Goal: Task Accomplishment & Management: Use online tool/utility

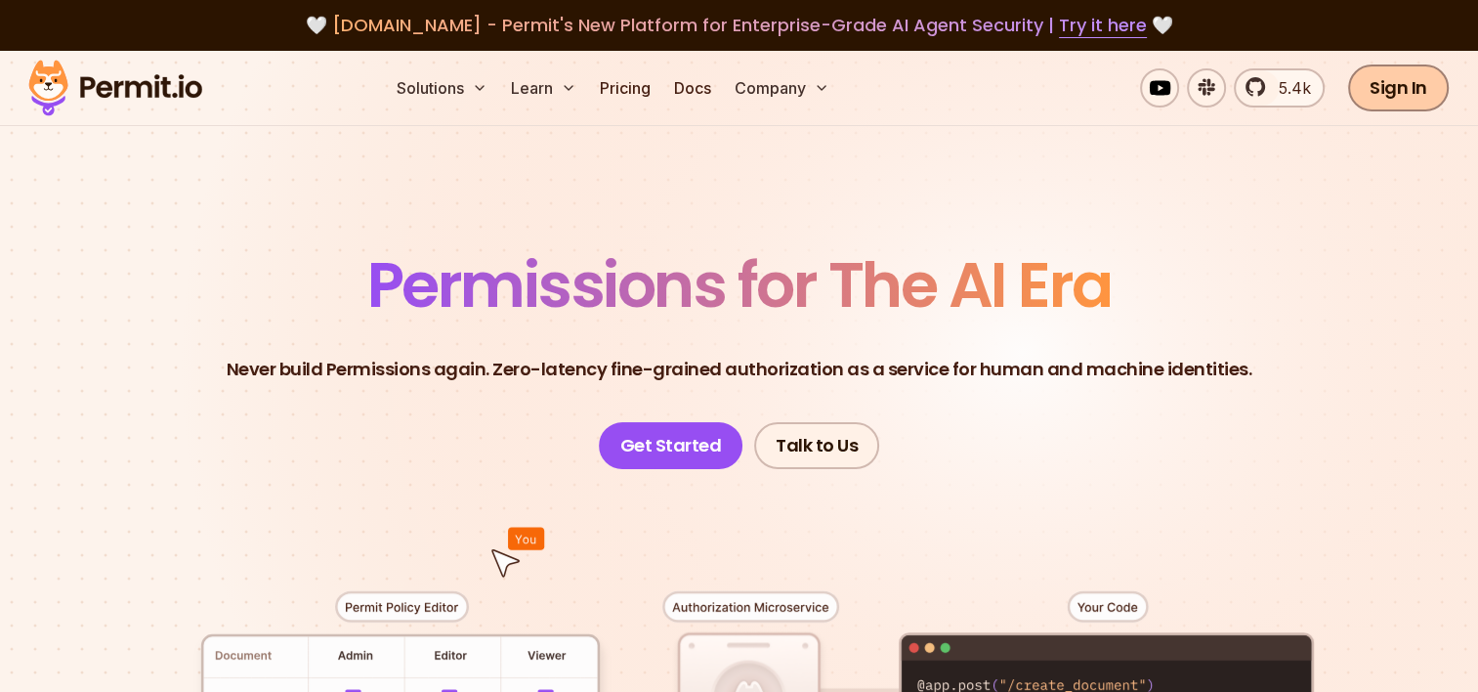
click at [1389, 90] on link "Sign In" at bounding box center [1398, 87] width 101 height 47
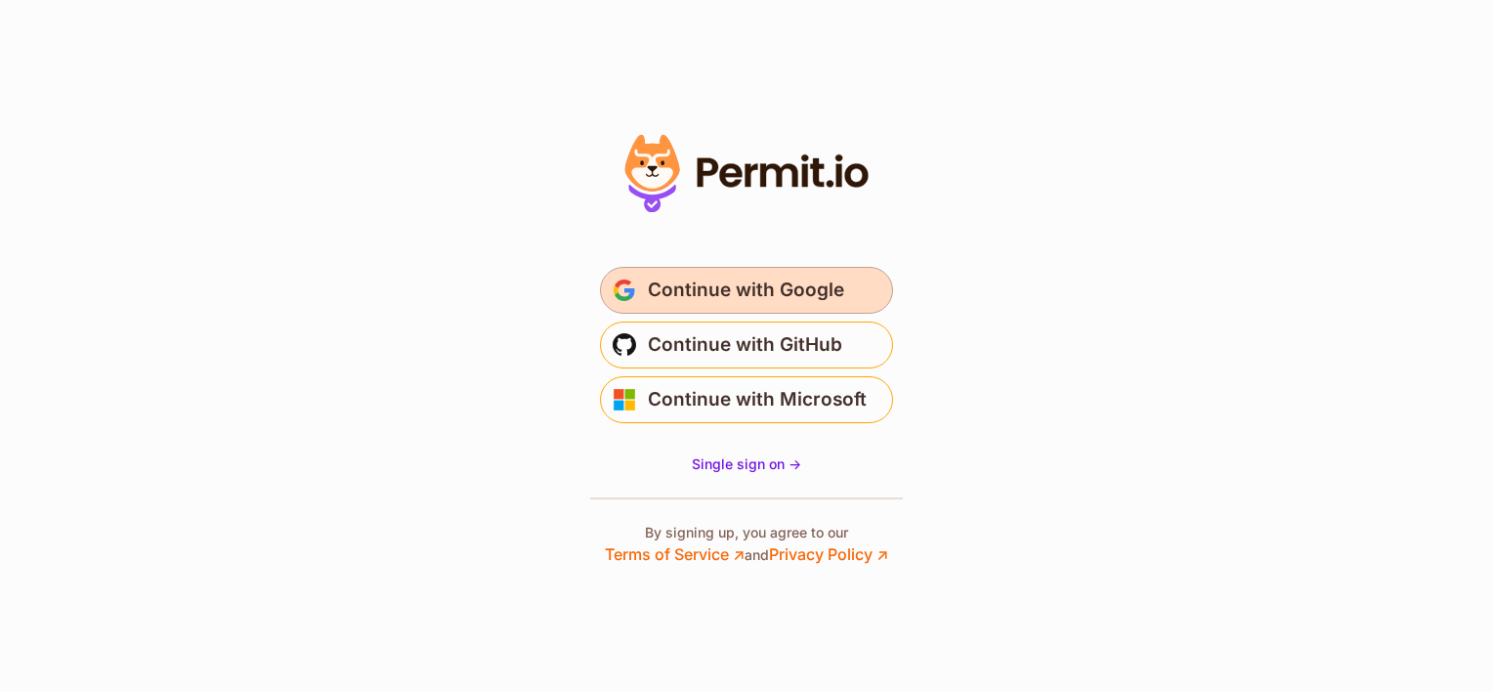
click at [737, 290] on span "Continue with Google" at bounding box center [746, 290] width 196 height 31
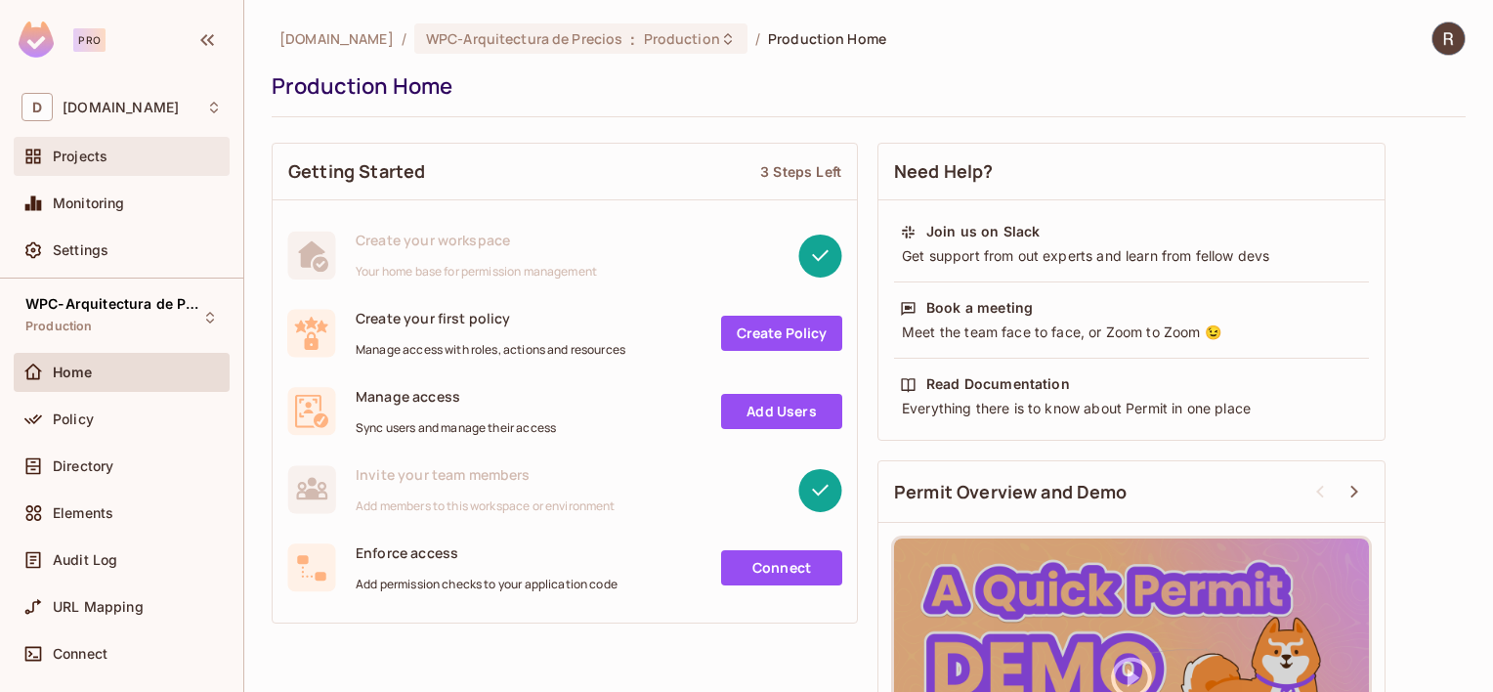
click at [70, 159] on span "Projects" at bounding box center [80, 156] width 55 height 16
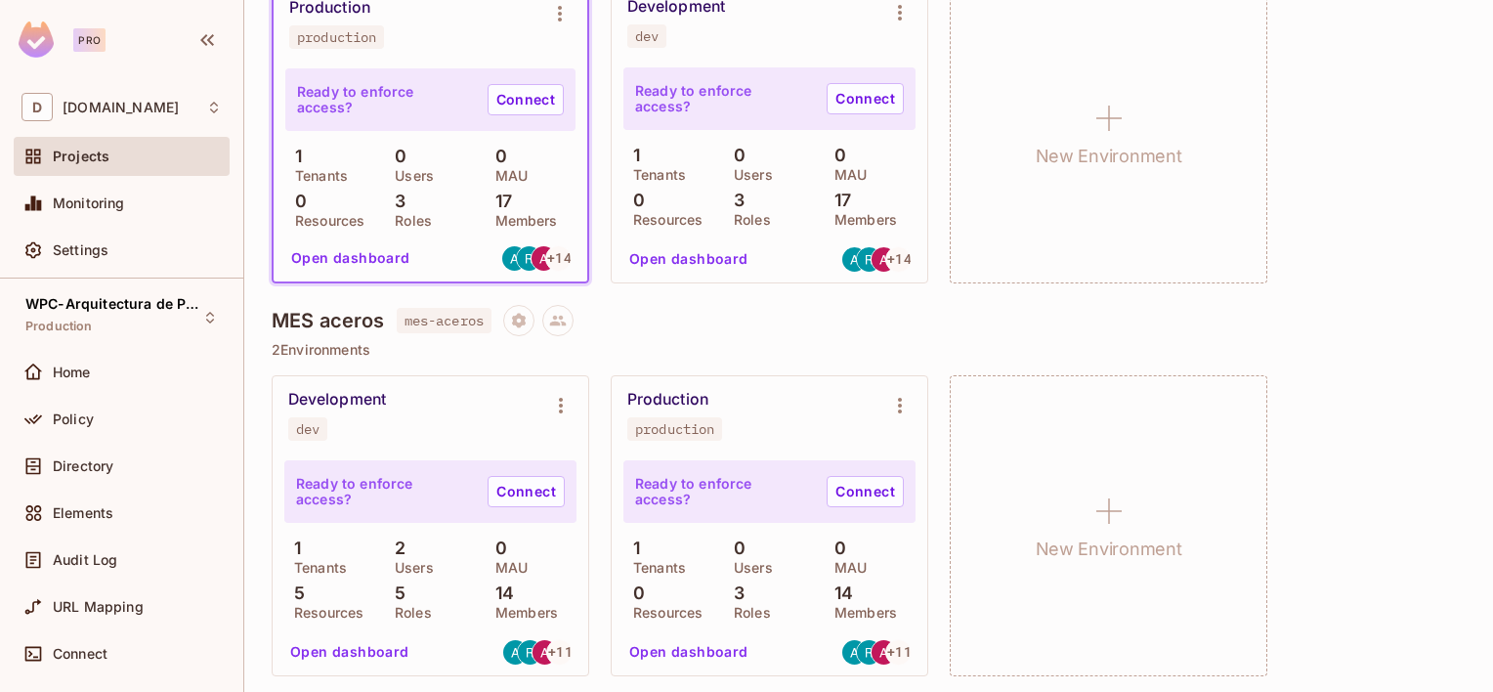
scroll to position [341, 0]
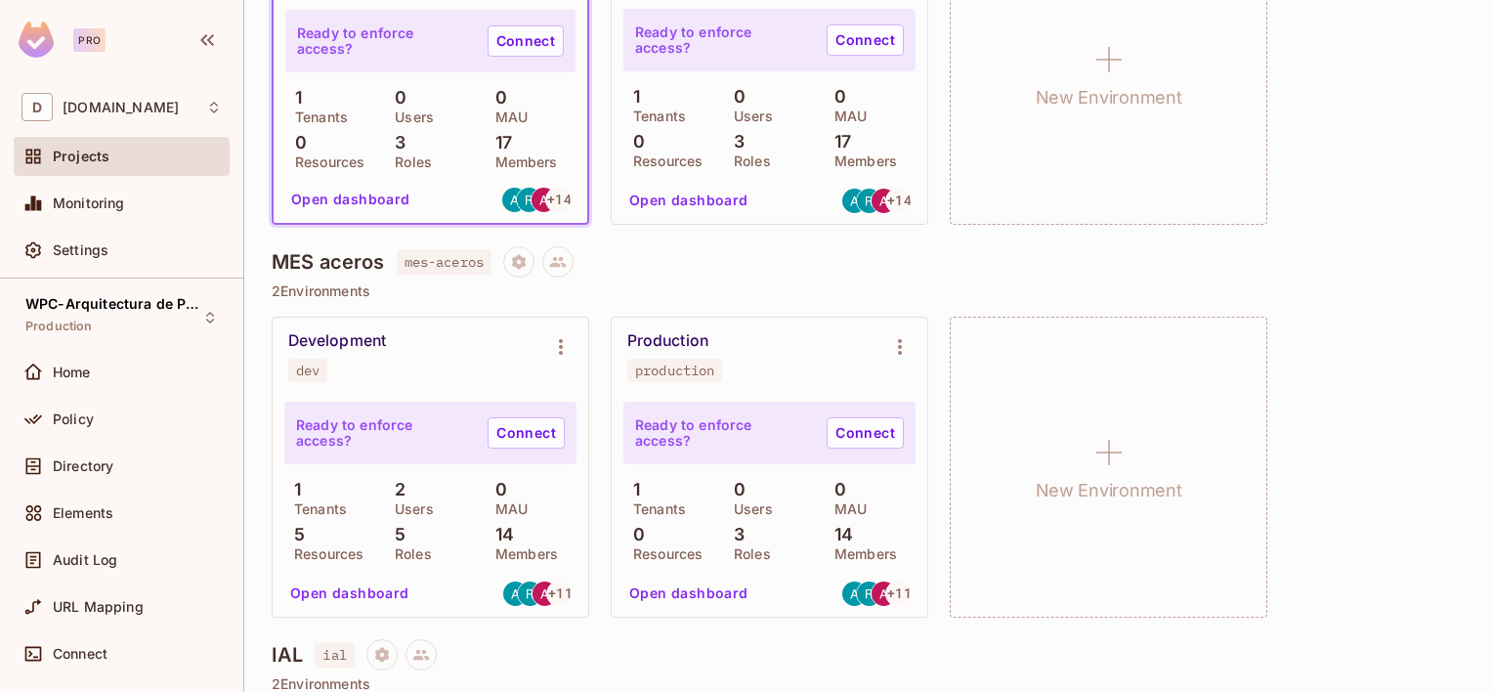
click at [490, 365] on div "Development dev" at bounding box center [414, 356] width 253 height 51
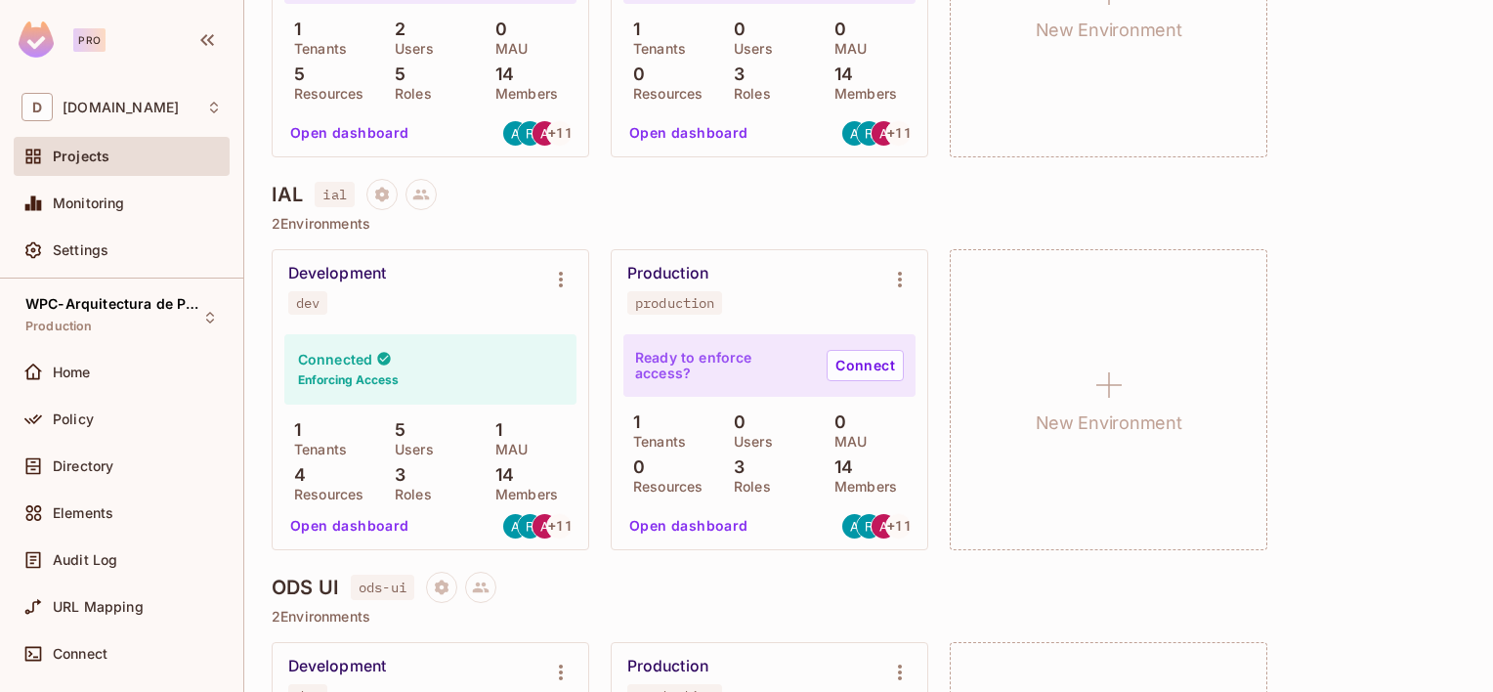
scroll to position [829, 0]
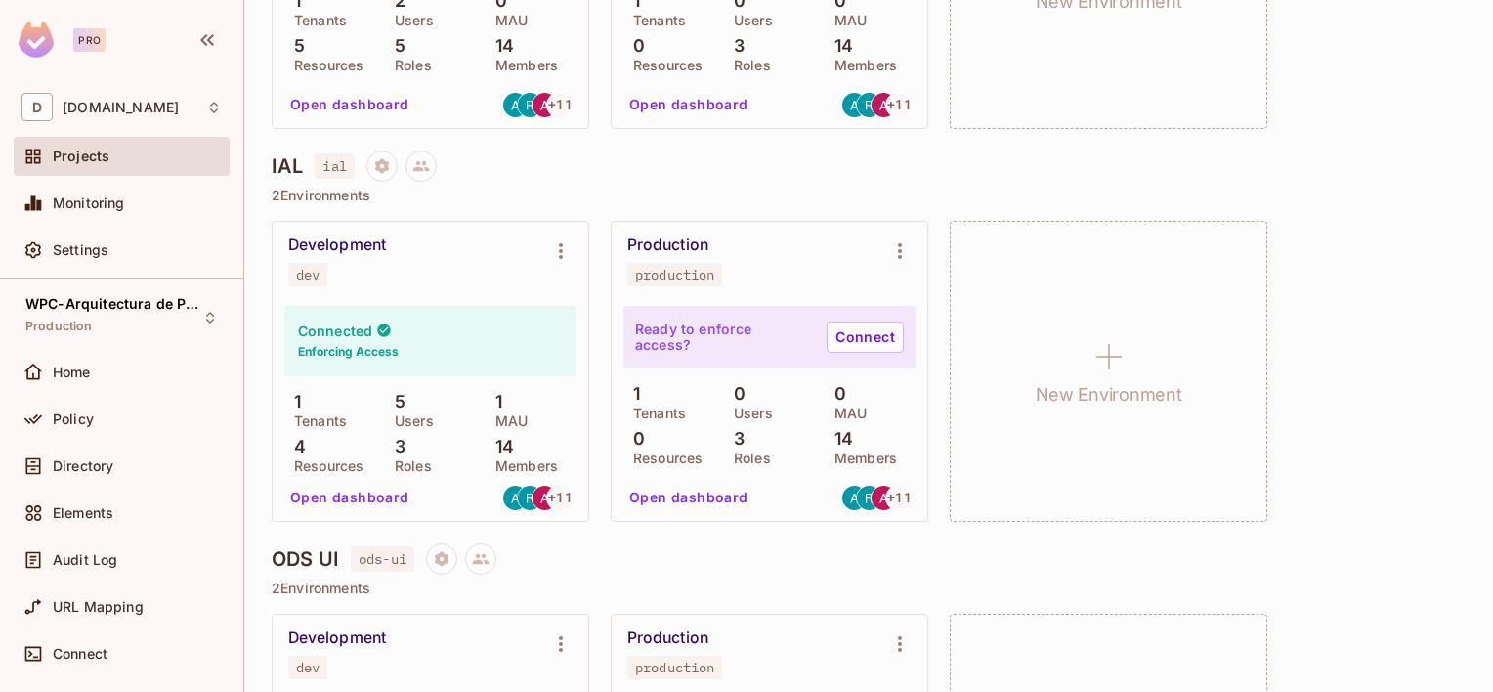
click at [429, 352] on div "Connected Enforcing Access" at bounding box center [430, 341] width 292 height 70
click at [558, 256] on icon "Environment settings" at bounding box center [560, 250] width 23 height 23
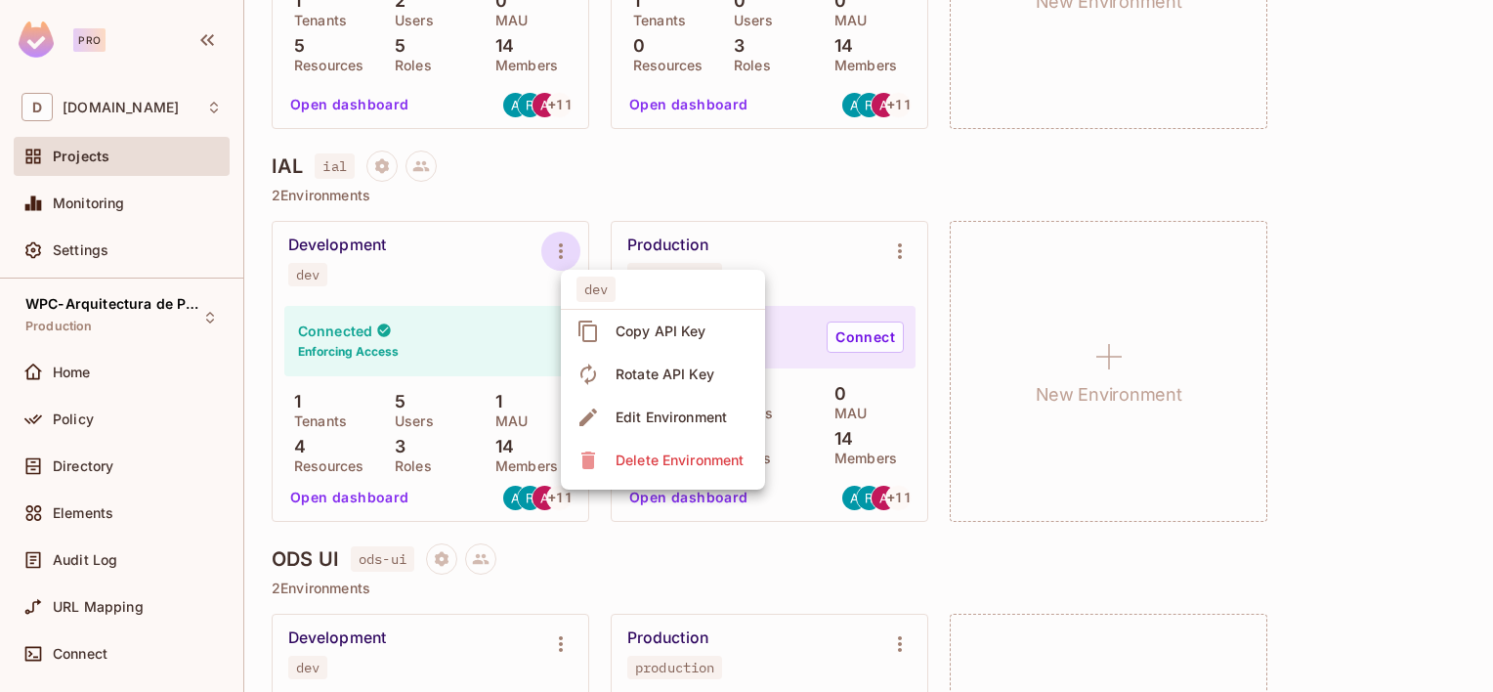
click at [467, 332] on div at bounding box center [746, 346] width 1493 height 692
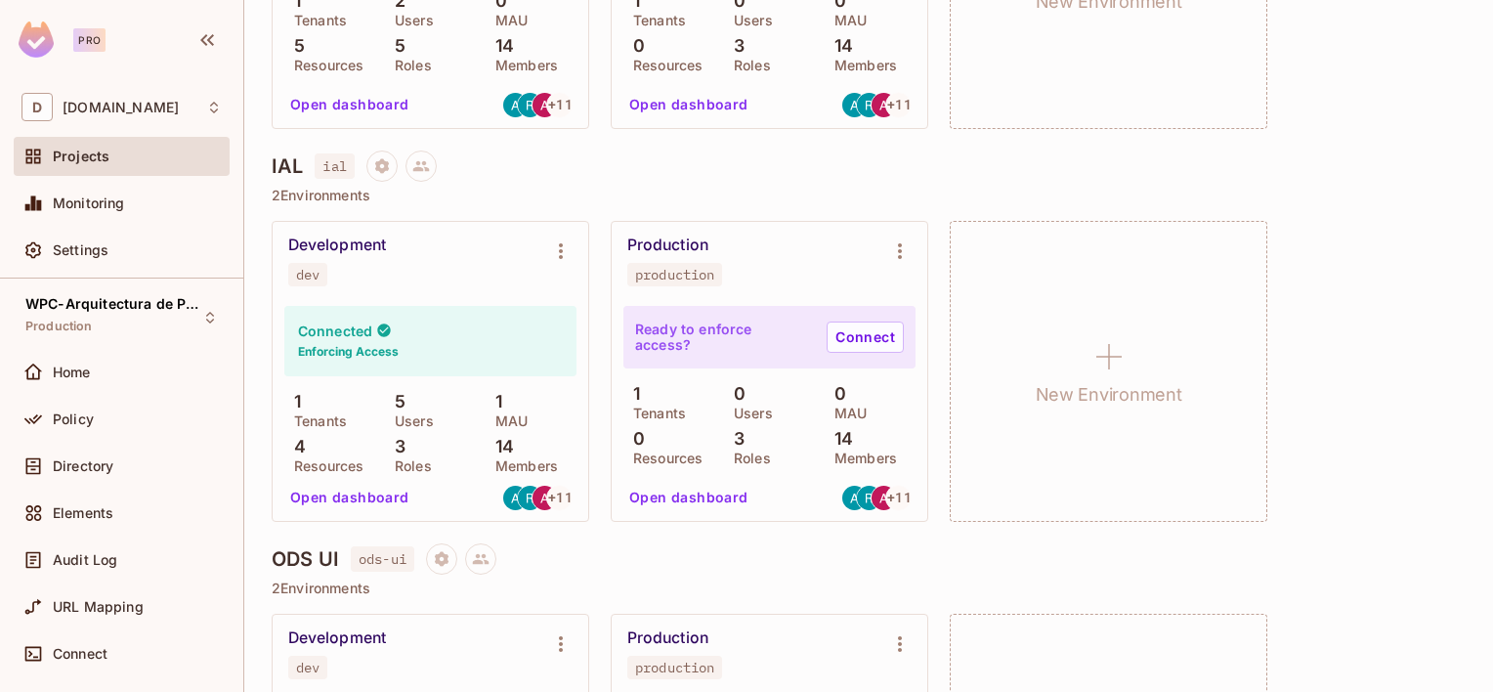
drag, startPoint x: 454, startPoint y: 343, endPoint x: 568, endPoint y: 290, distance: 125.0
click at [456, 343] on div "Connected Enforcing Access" at bounding box center [430, 341] width 292 height 70
click at [563, 247] on icon "Environment settings" at bounding box center [560, 250] width 23 height 23
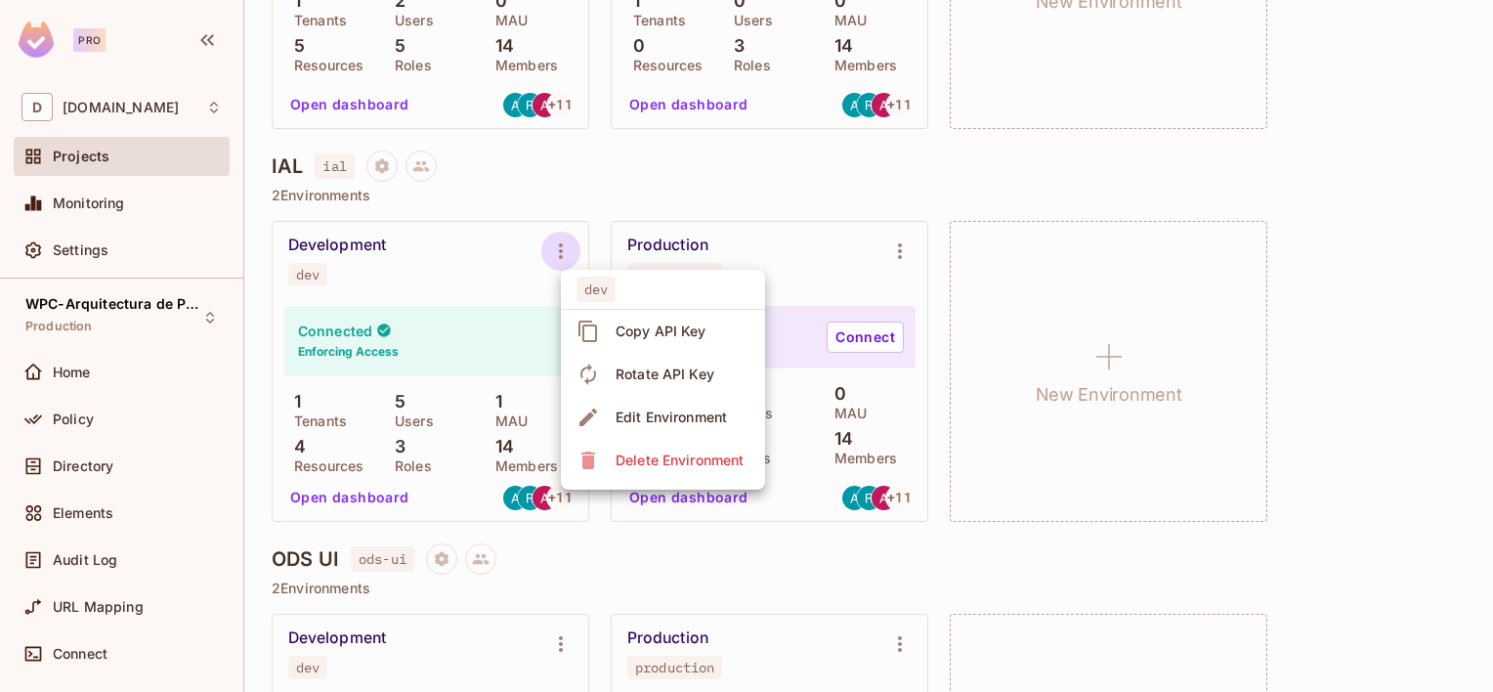
click at [445, 286] on div at bounding box center [746, 346] width 1493 height 692
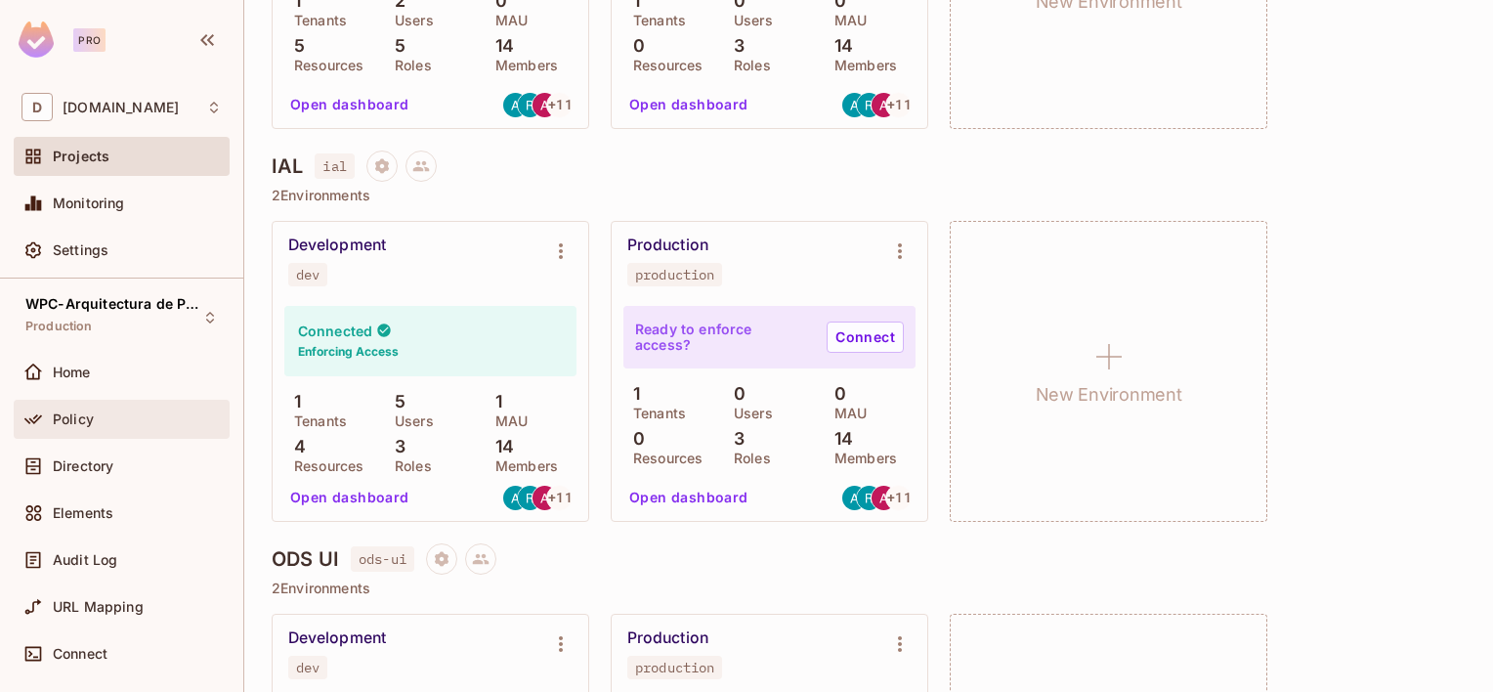
click at [89, 418] on span "Policy" at bounding box center [73, 419] width 41 height 16
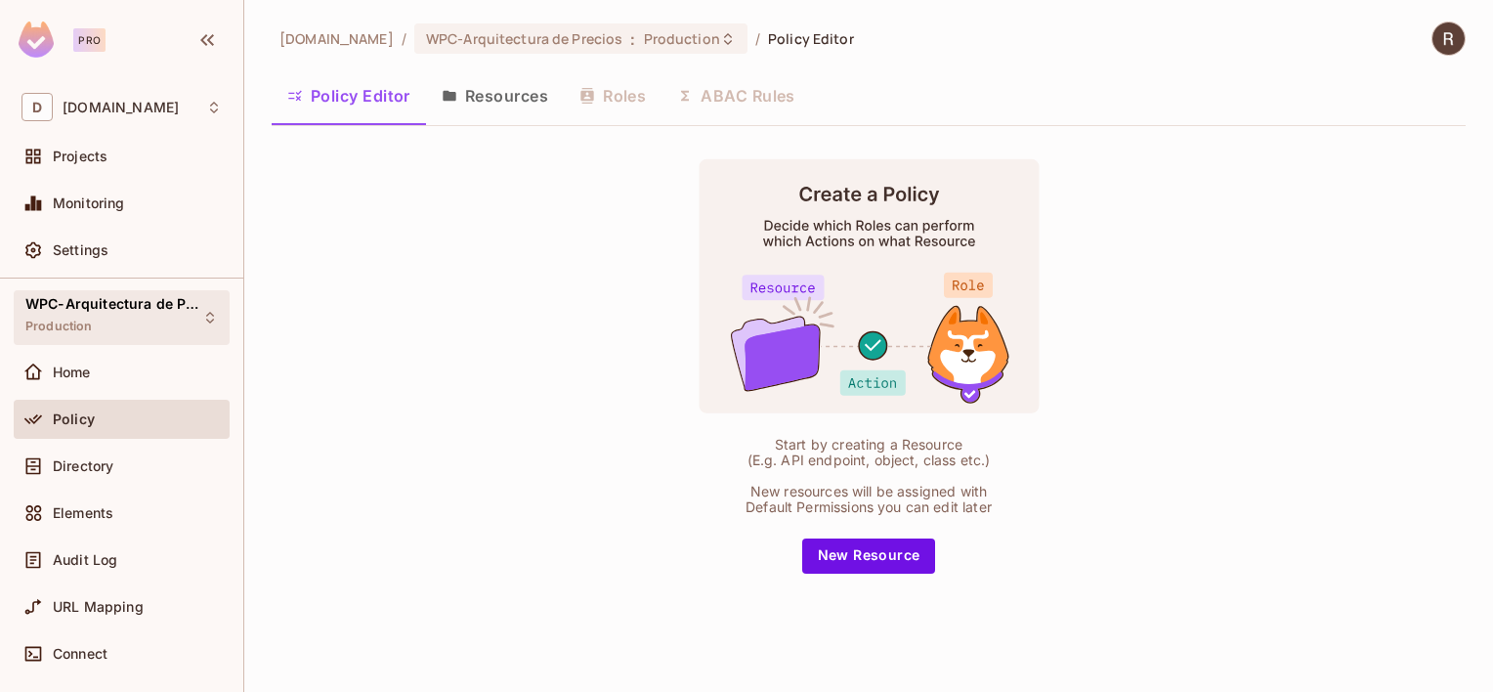
click at [203, 316] on div "WPC-Arquitectura de Precios Production" at bounding box center [122, 317] width 216 height 54
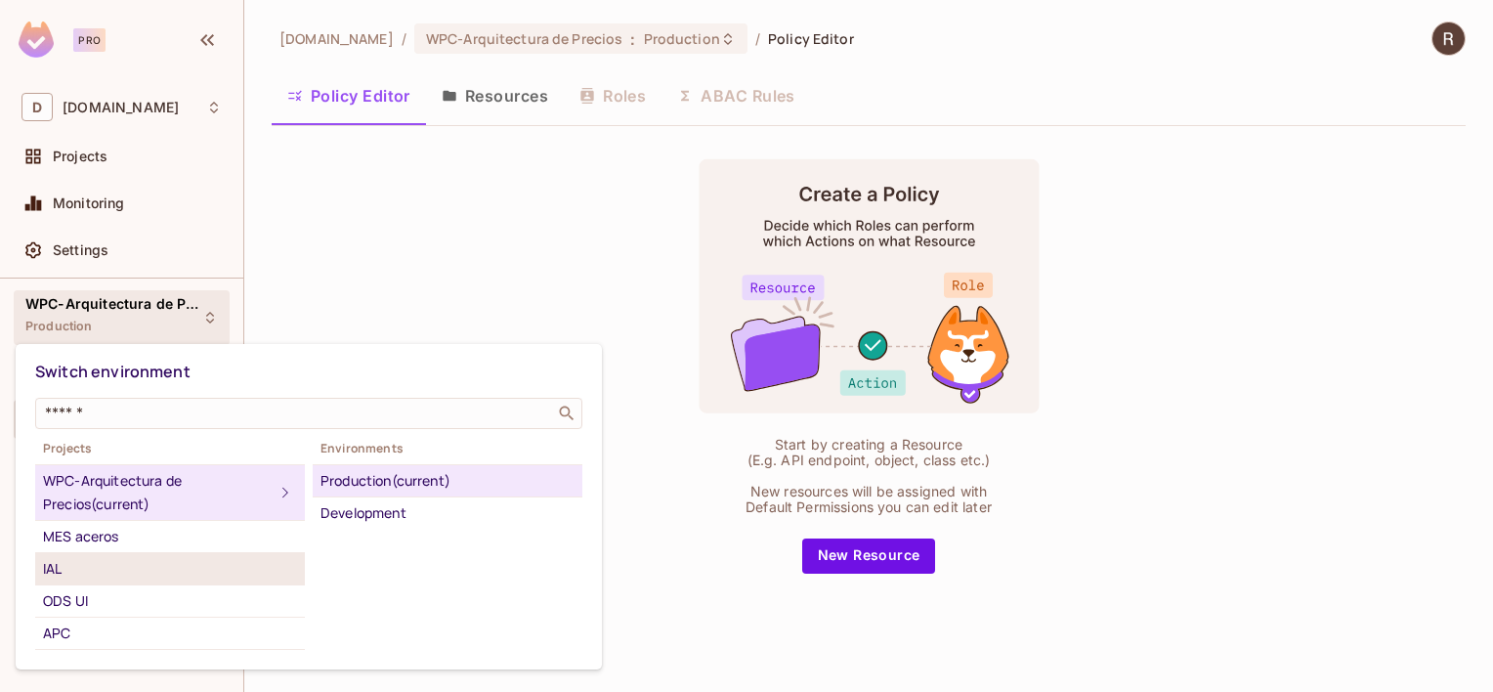
click at [81, 570] on div "IAL" at bounding box center [170, 568] width 254 height 23
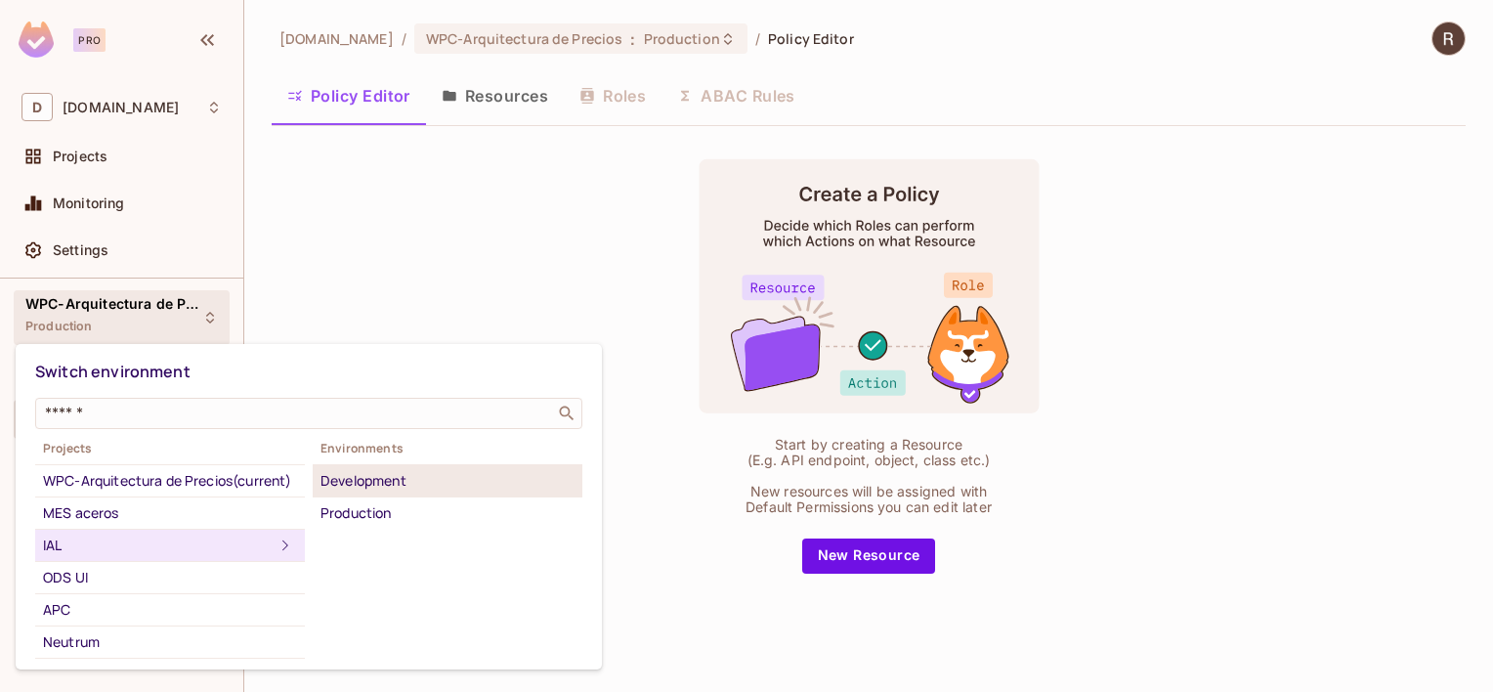
click at [376, 484] on div "Development" at bounding box center [447, 480] width 254 height 23
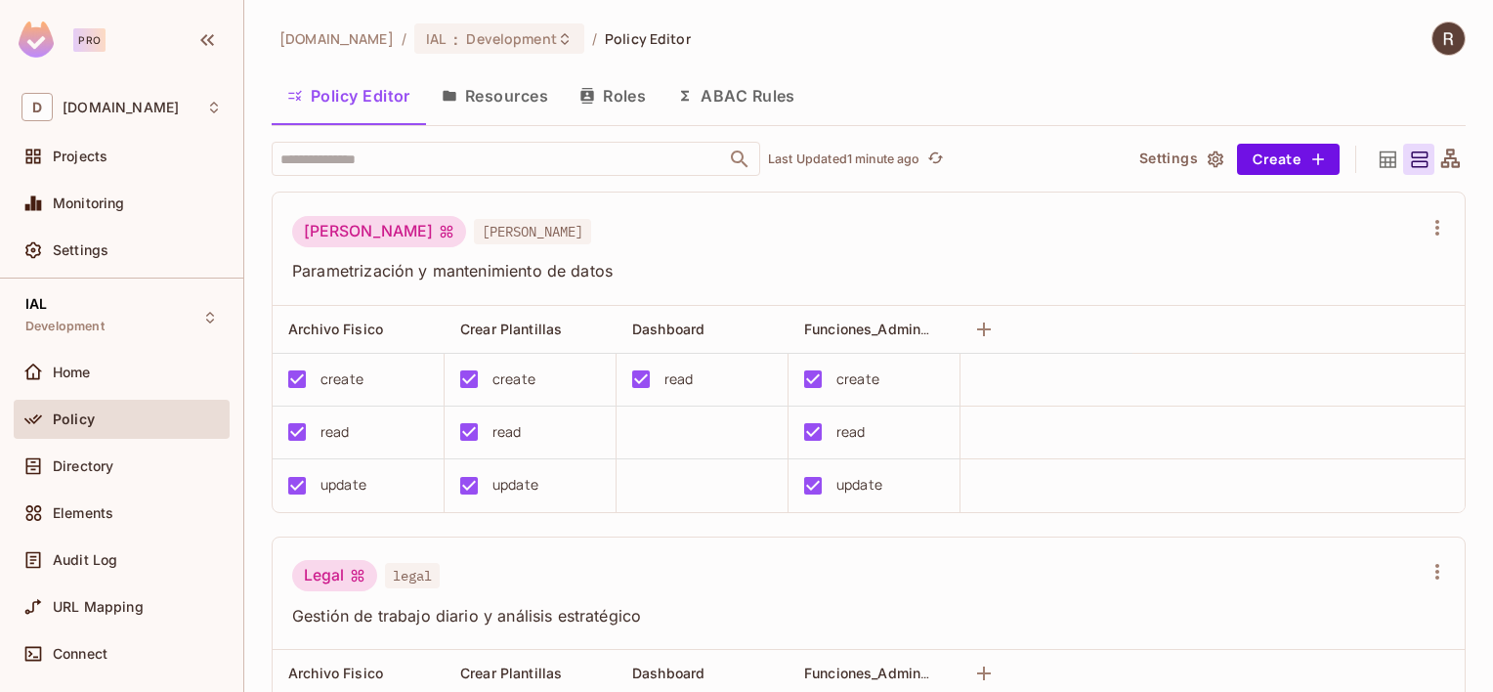
click at [498, 100] on button "Resources" at bounding box center [495, 95] width 138 height 49
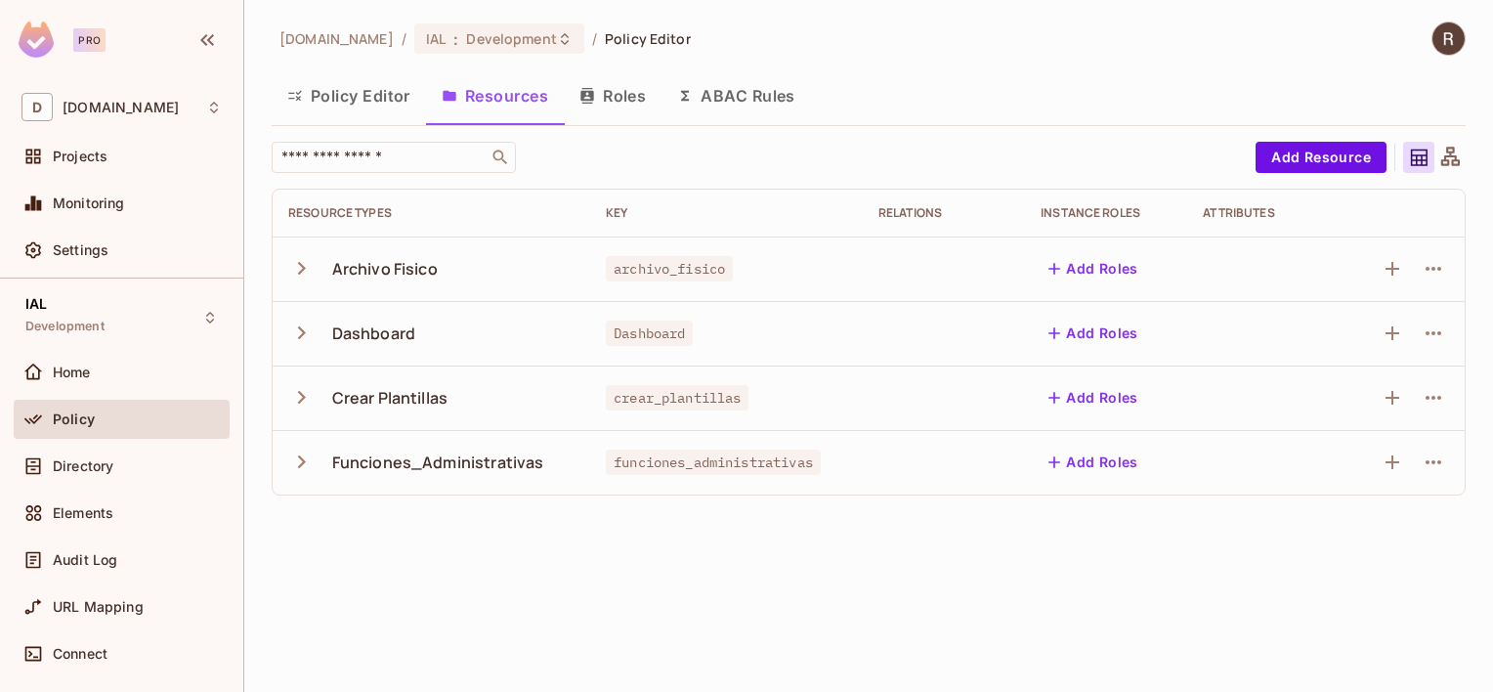
click at [613, 93] on button "Roles" at bounding box center [613, 95] width 98 height 49
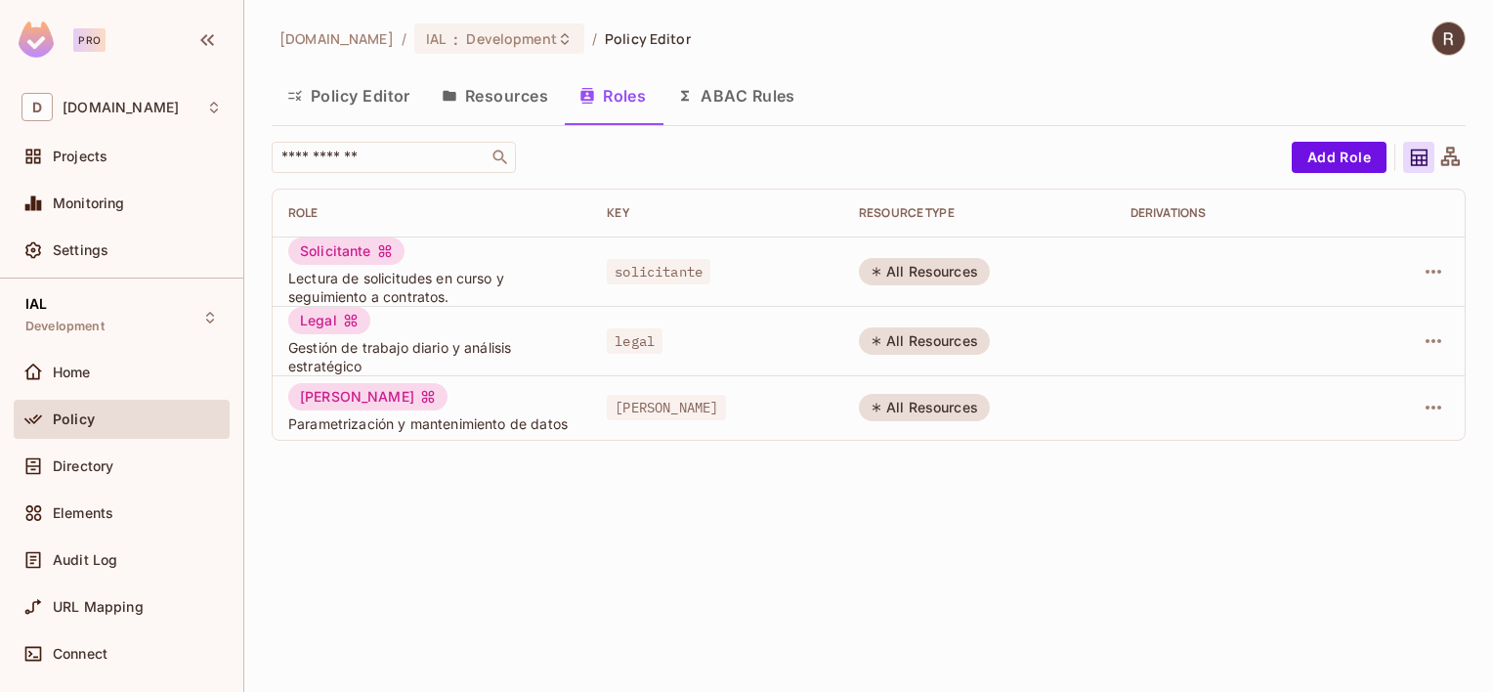
click at [760, 96] on button "ABAC Rules" at bounding box center [735, 95] width 149 height 49
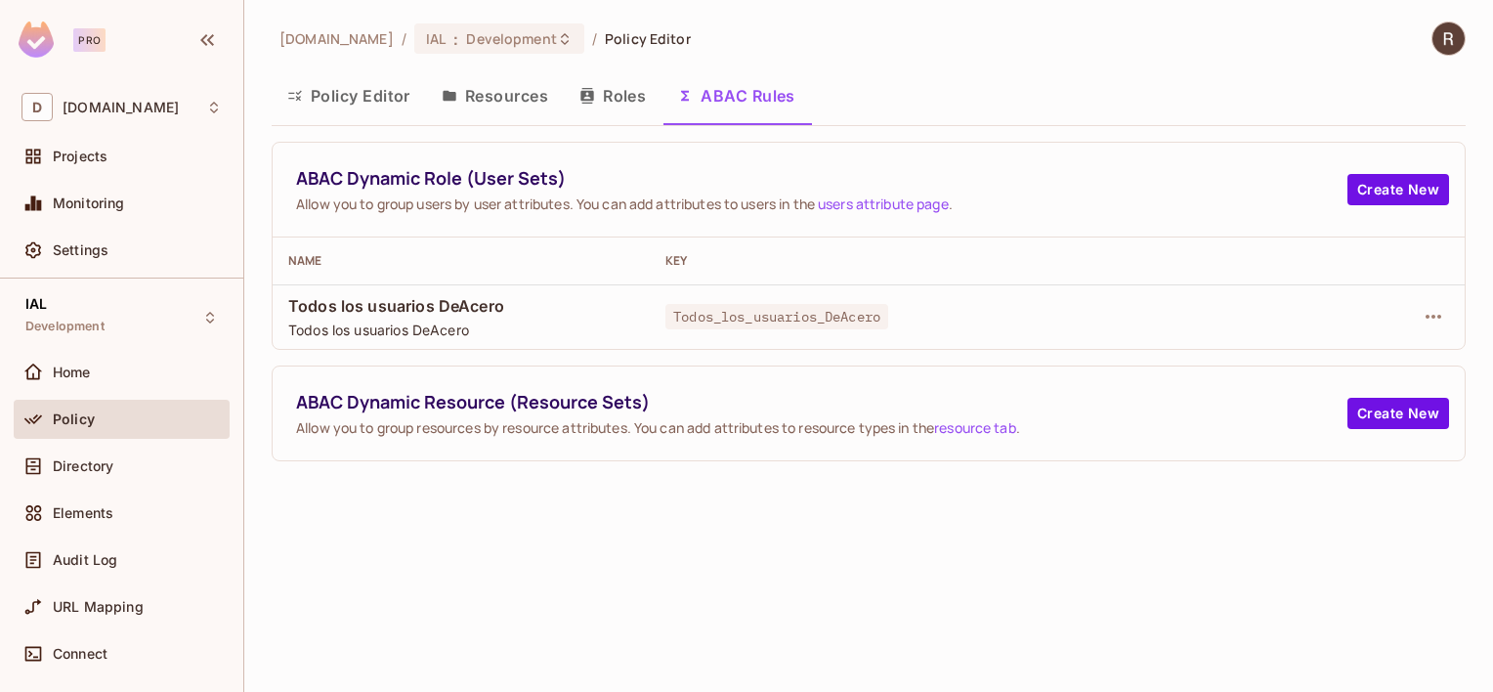
click at [621, 86] on button "Roles" at bounding box center [613, 95] width 98 height 49
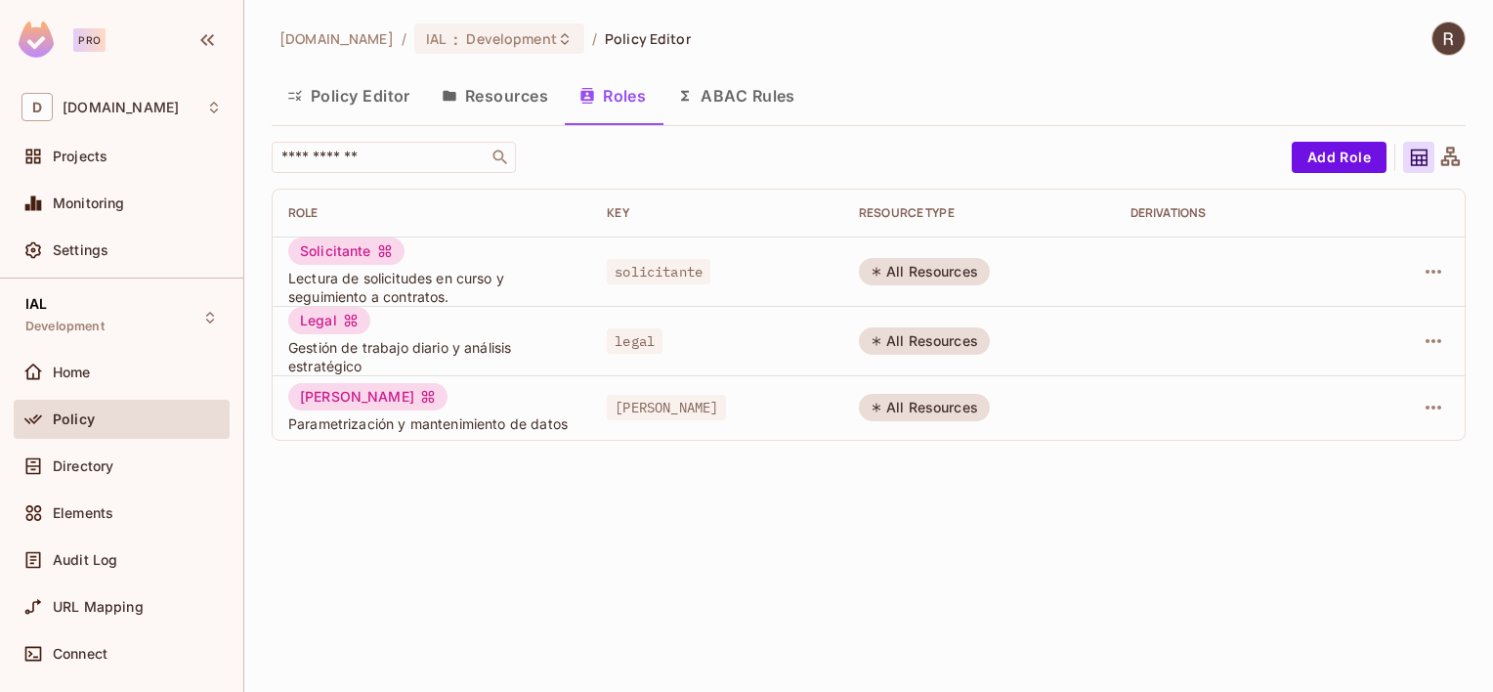
click at [511, 90] on button "Resources" at bounding box center [495, 95] width 138 height 49
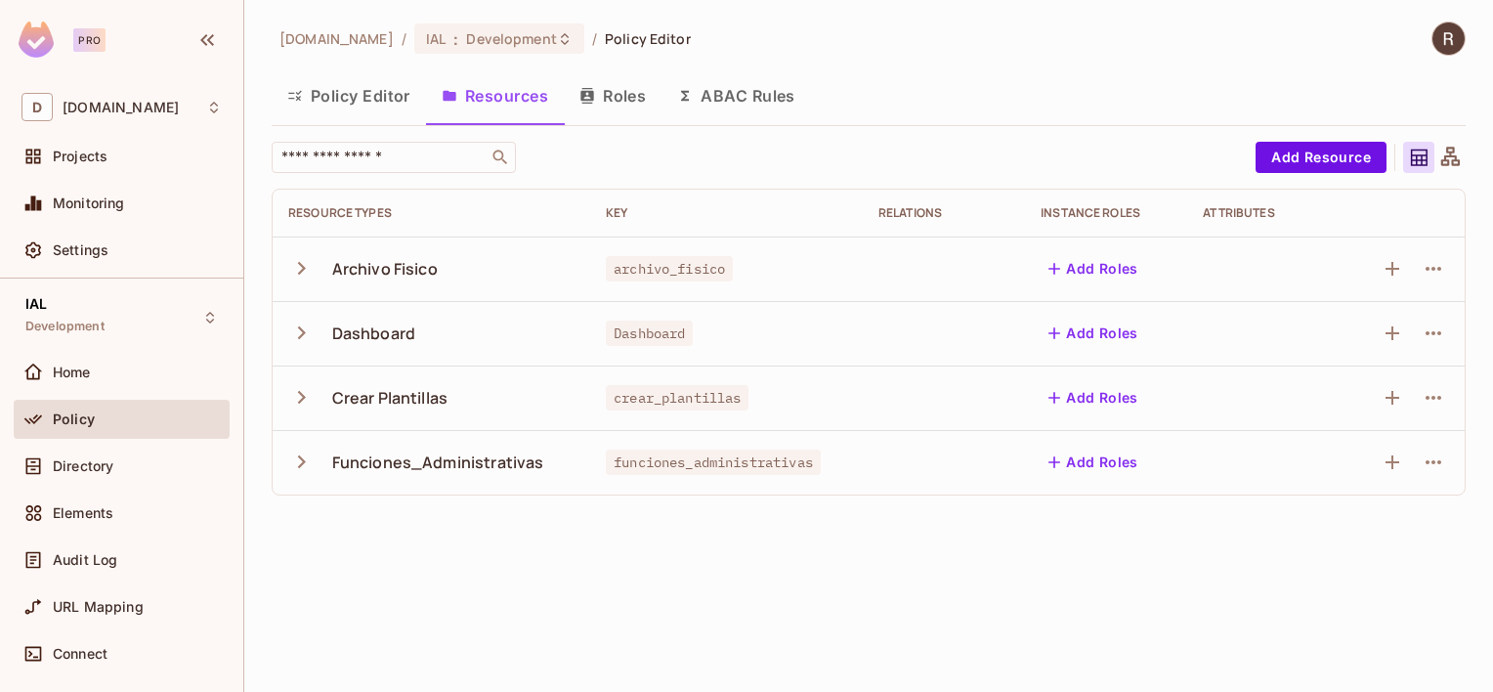
click at [375, 102] on button "Policy Editor" at bounding box center [349, 95] width 154 height 49
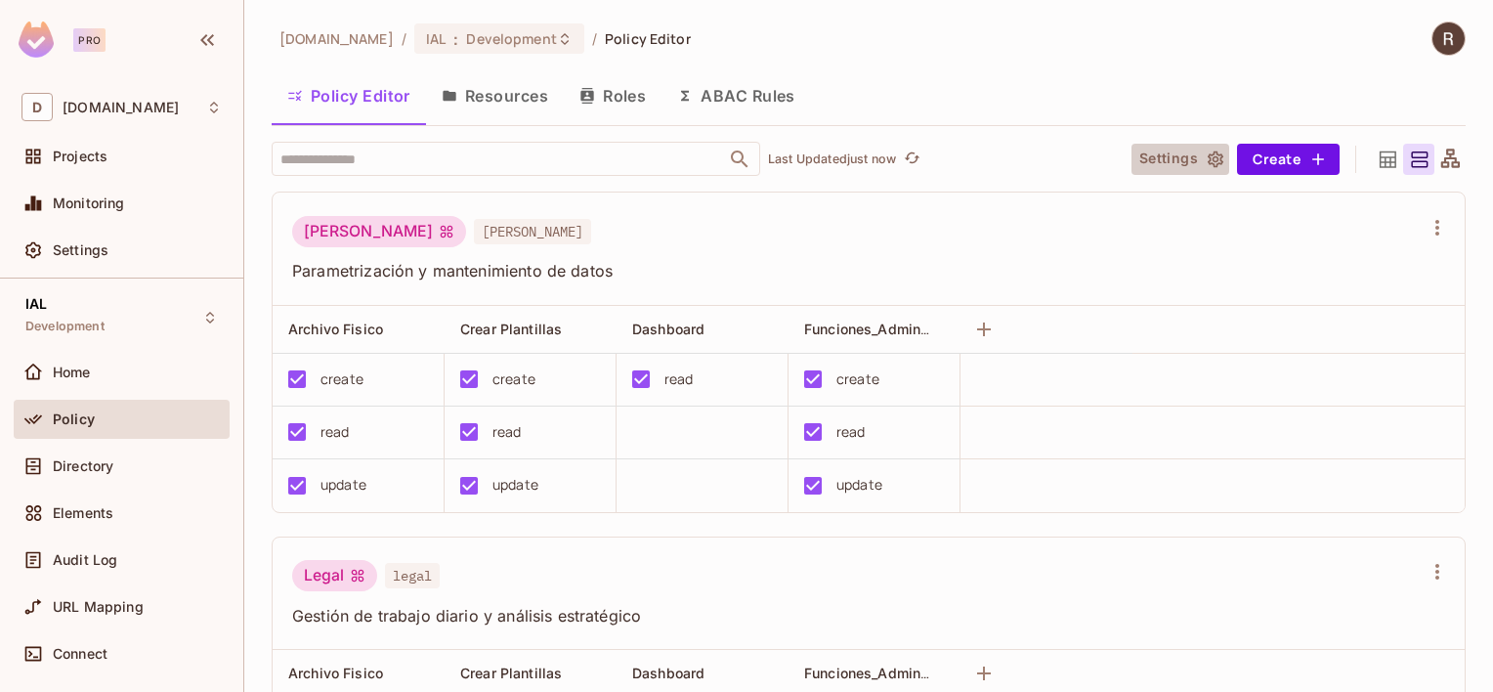
click at [1174, 160] on button "Settings" at bounding box center [1180, 159] width 98 height 31
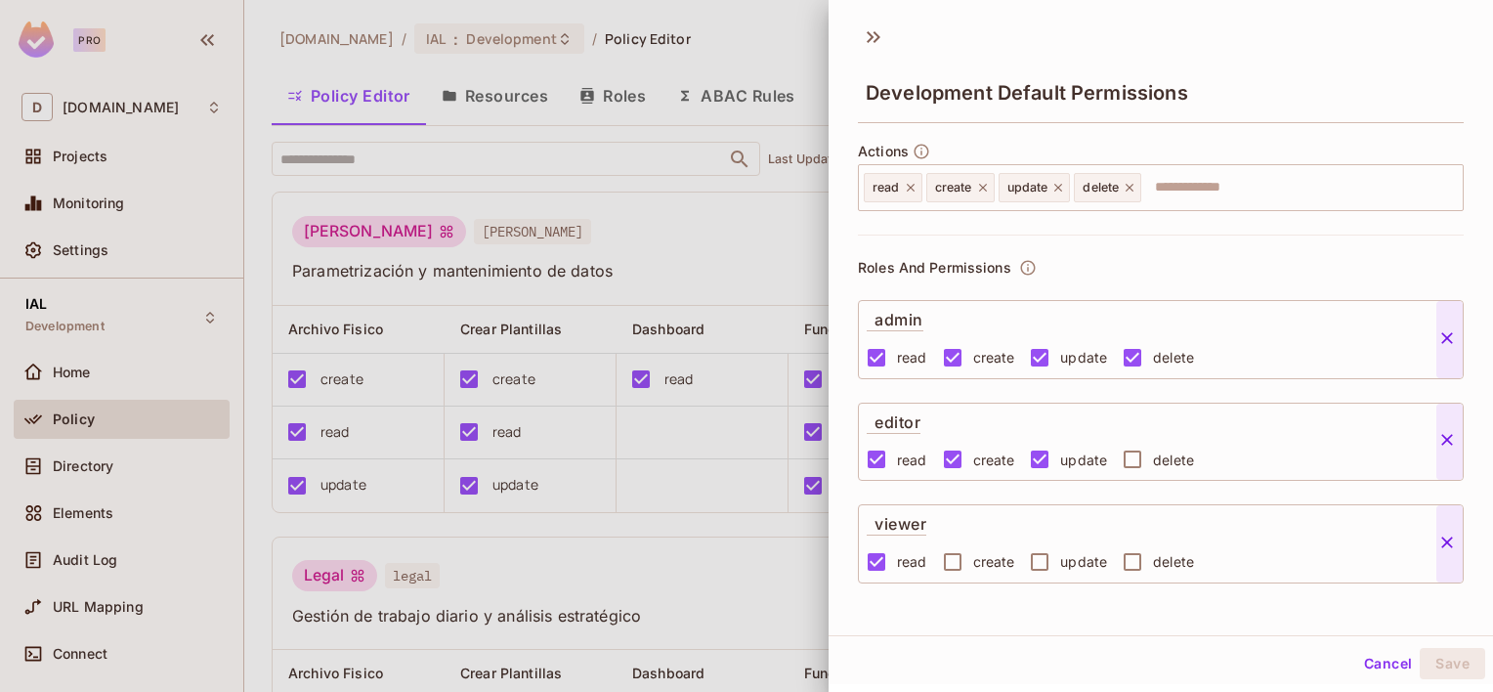
click at [1377, 662] on button "Cancel" at bounding box center [1387, 663] width 63 height 31
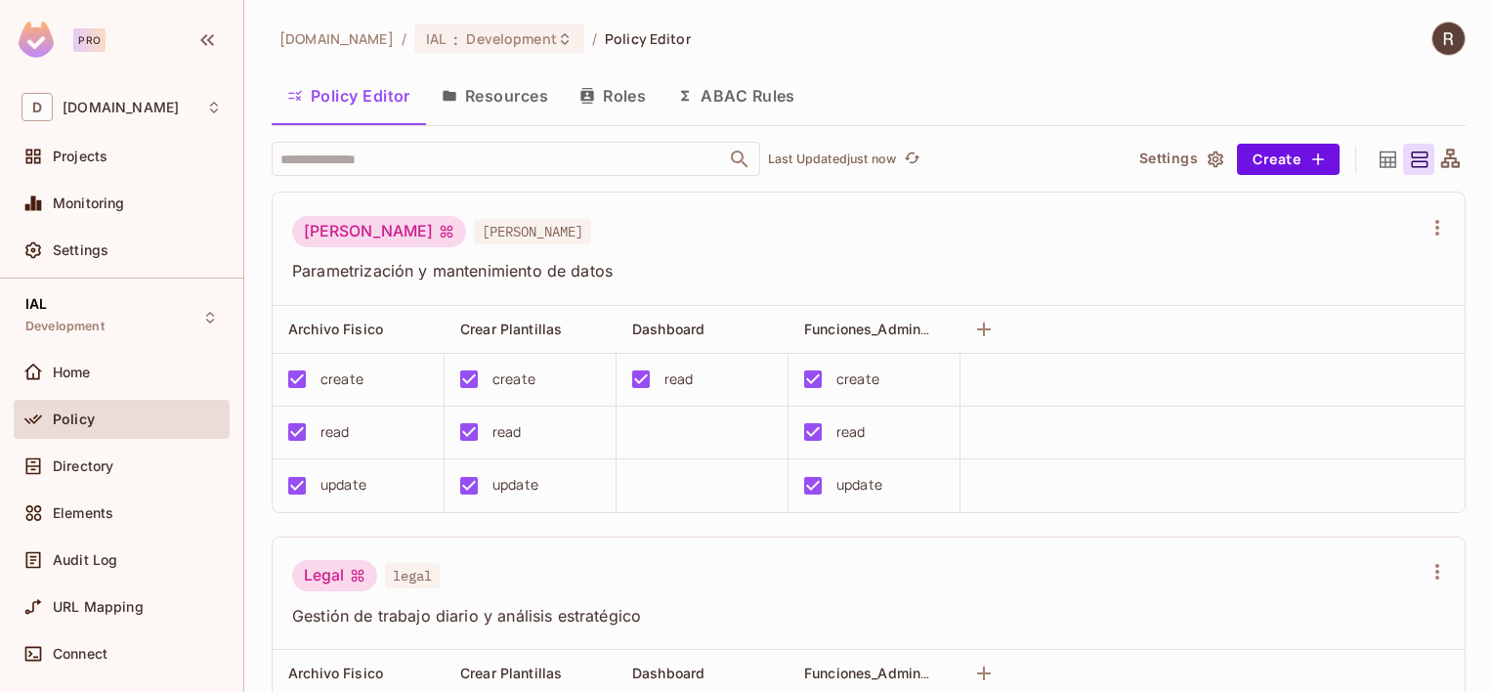
click at [378, 96] on button "Policy Editor" at bounding box center [349, 95] width 154 height 49
click at [1262, 158] on button "Create" at bounding box center [1288, 159] width 103 height 31
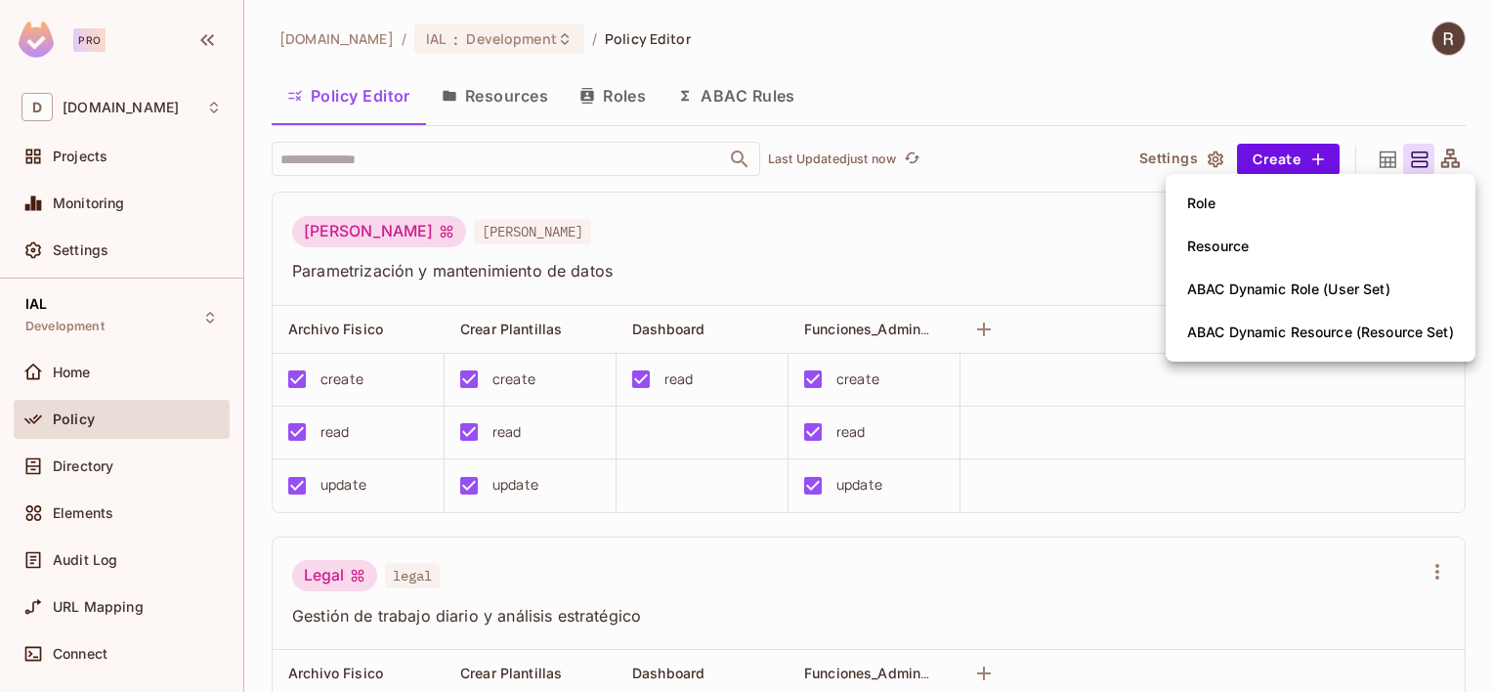
click at [1068, 71] on div at bounding box center [746, 346] width 1493 height 692
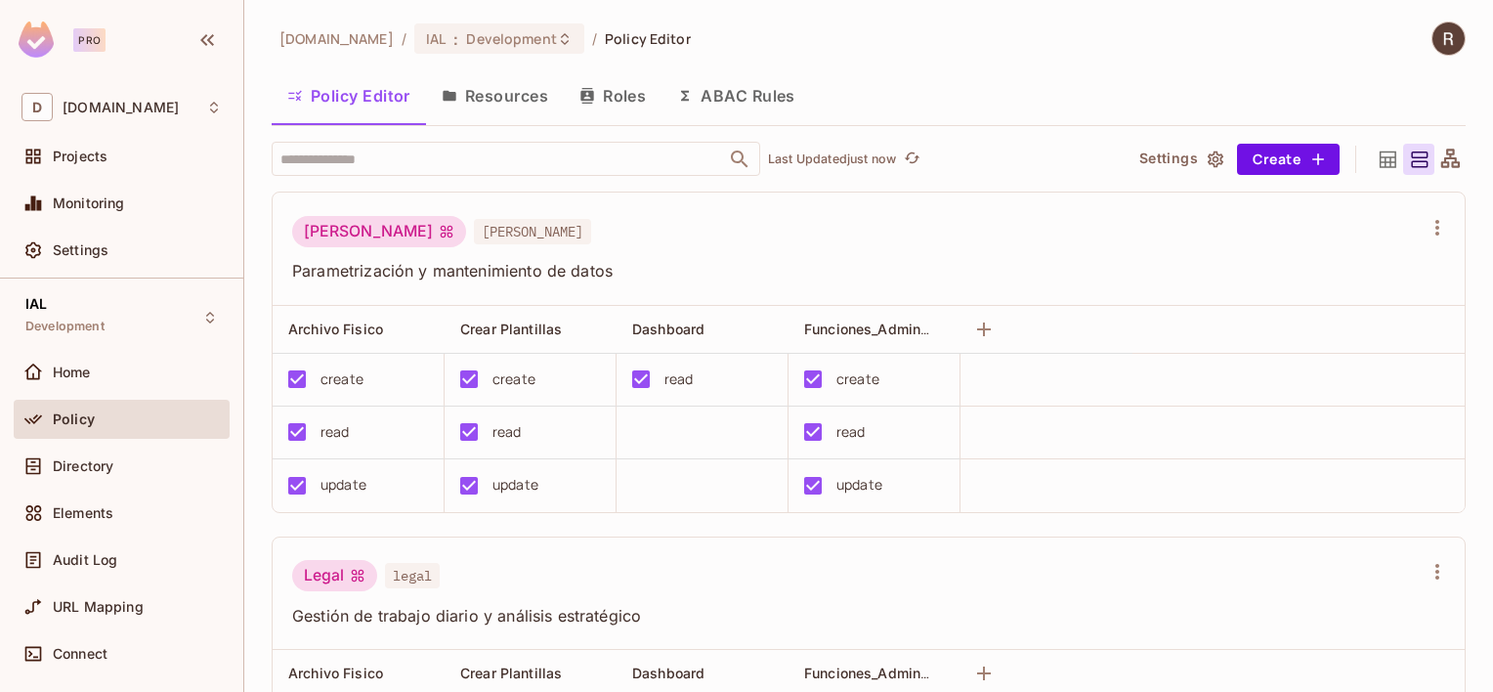
click at [524, 100] on button "Resources" at bounding box center [495, 95] width 138 height 49
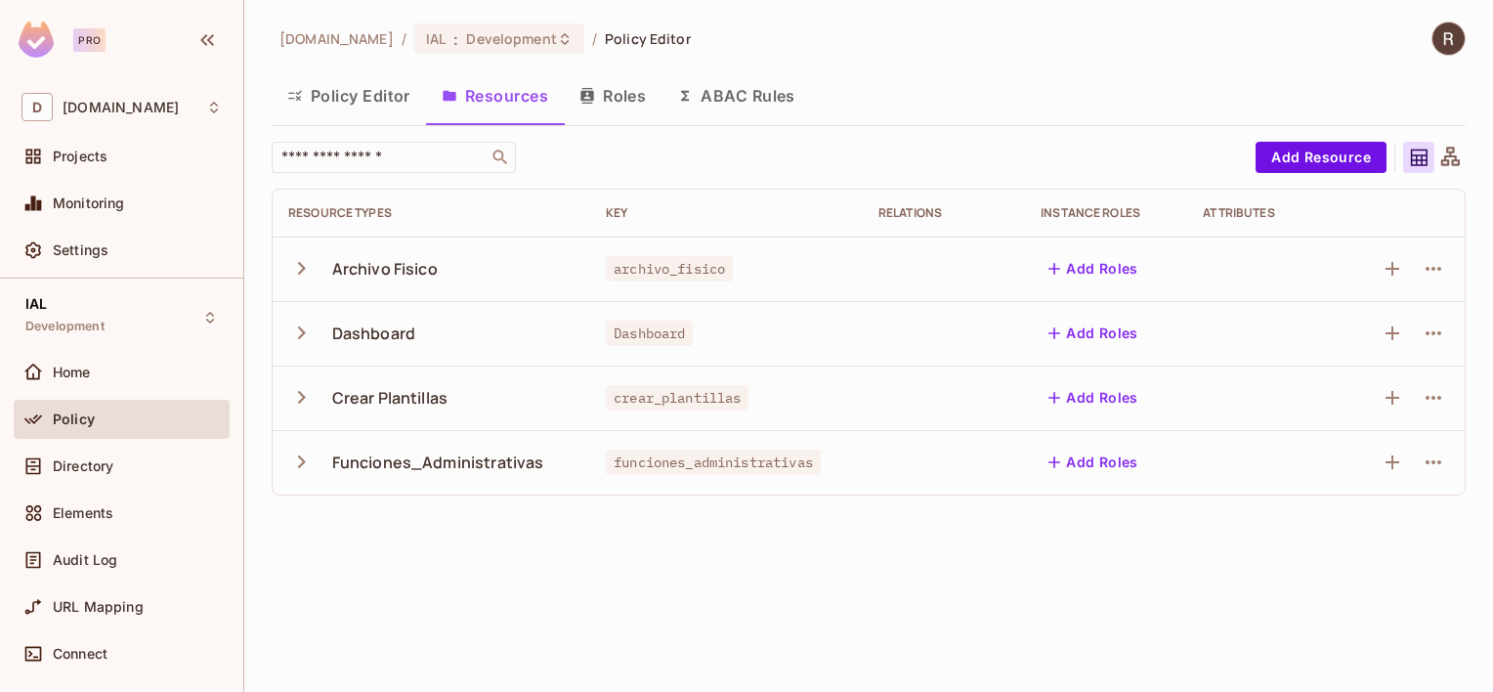
click at [601, 91] on button "Roles" at bounding box center [613, 95] width 98 height 49
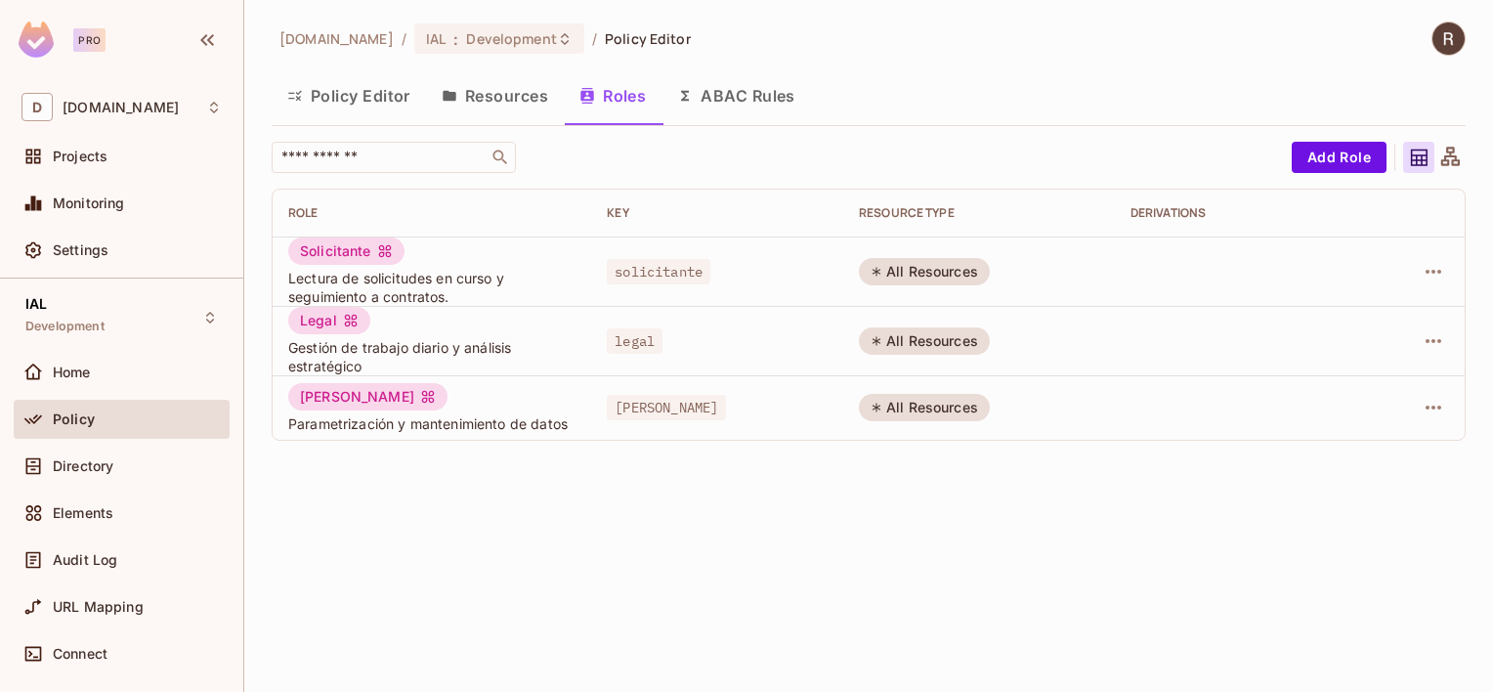
click at [507, 96] on button "Resources" at bounding box center [495, 95] width 138 height 49
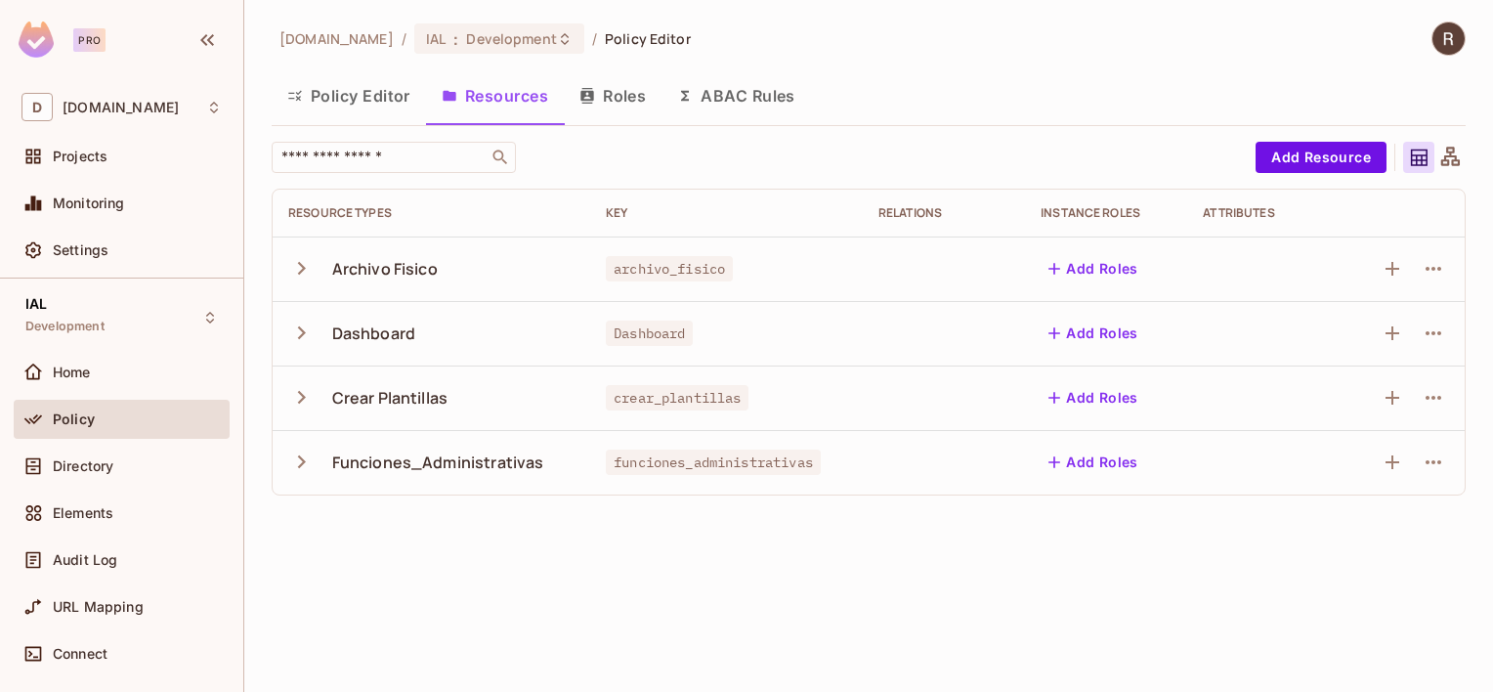
click at [377, 99] on button "Policy Editor" at bounding box center [349, 95] width 154 height 49
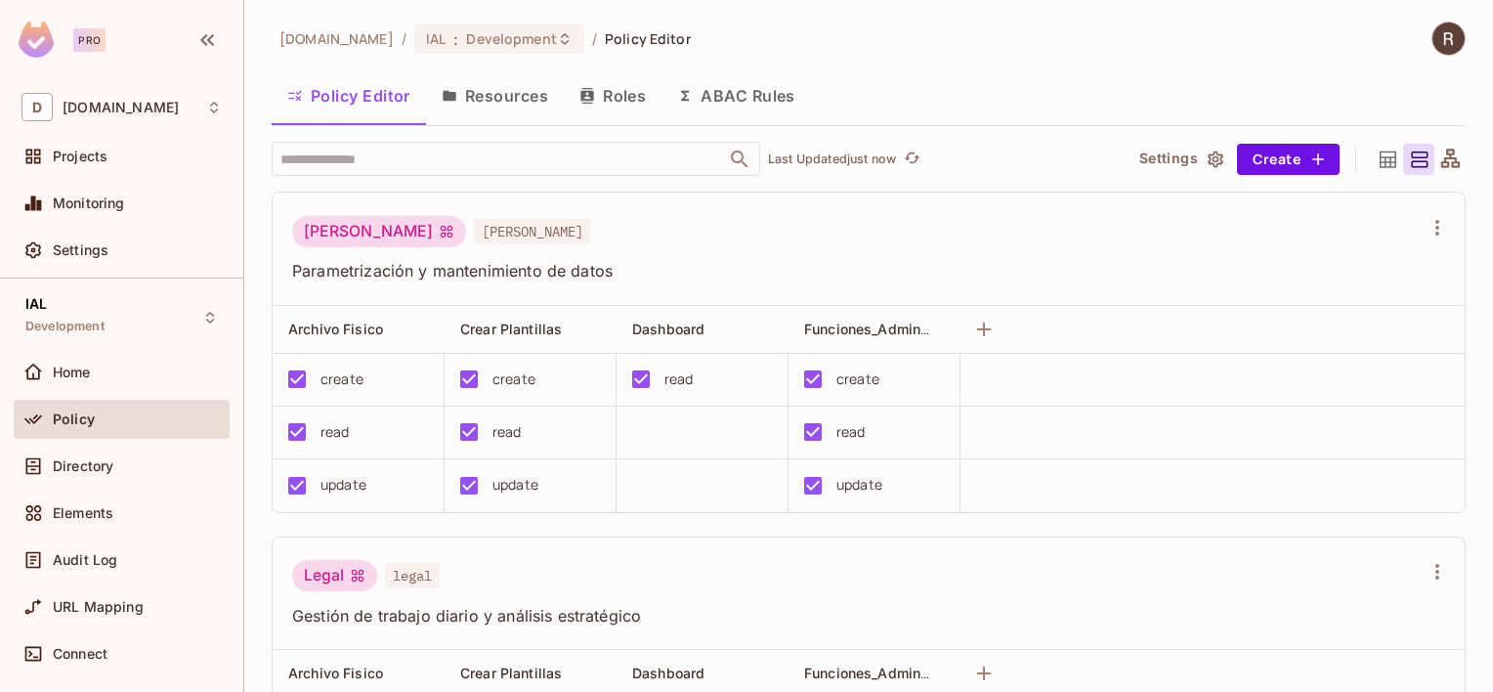
click at [499, 93] on button "Resources" at bounding box center [495, 95] width 138 height 49
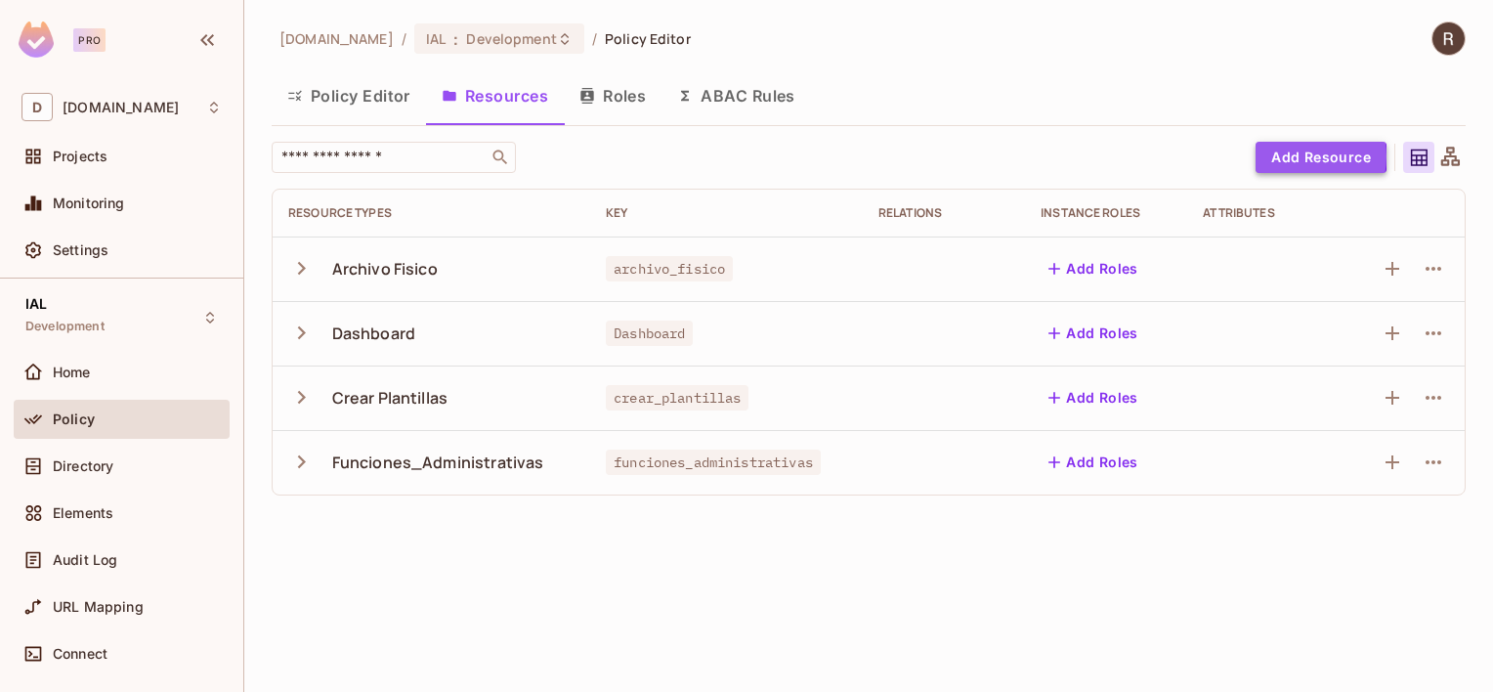
click at [1298, 156] on button "Add Resource" at bounding box center [1320, 157] width 131 height 31
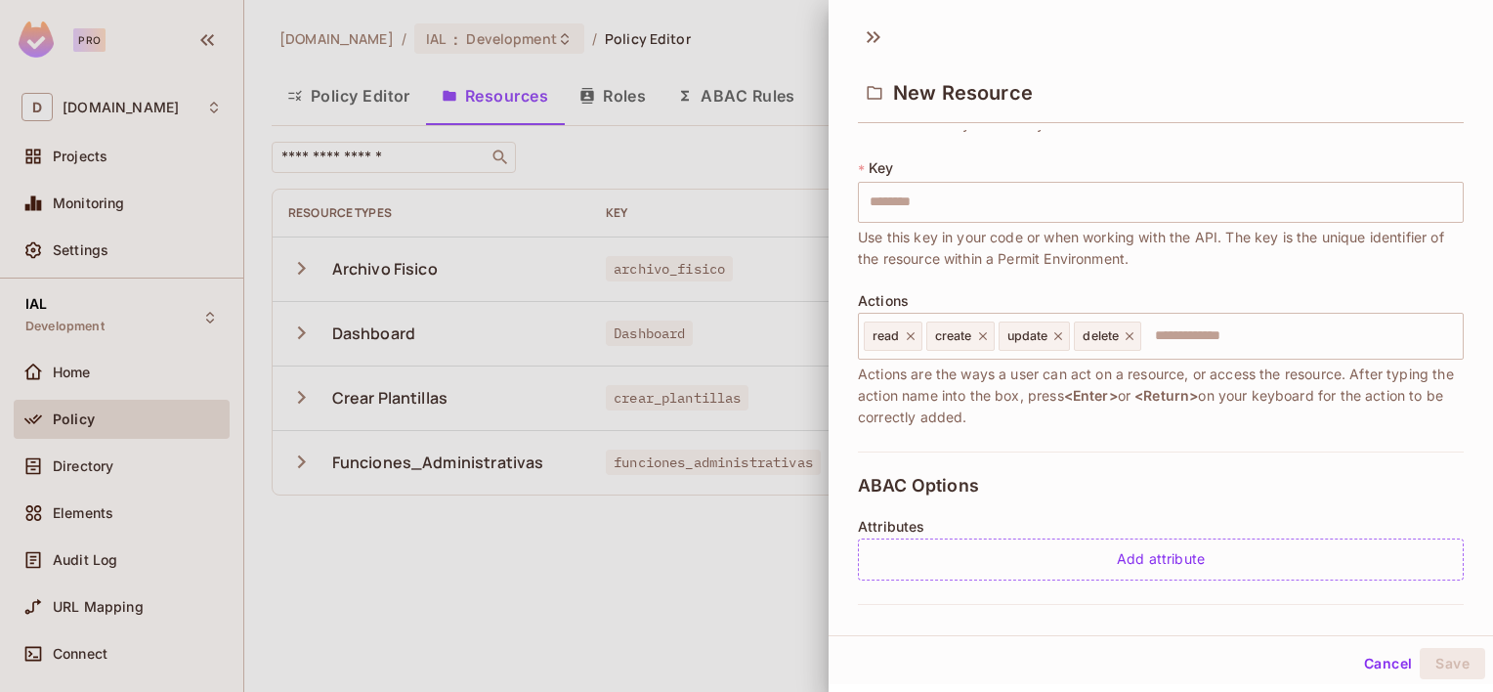
scroll to position [98, 0]
click at [621, 576] on div at bounding box center [746, 346] width 1493 height 692
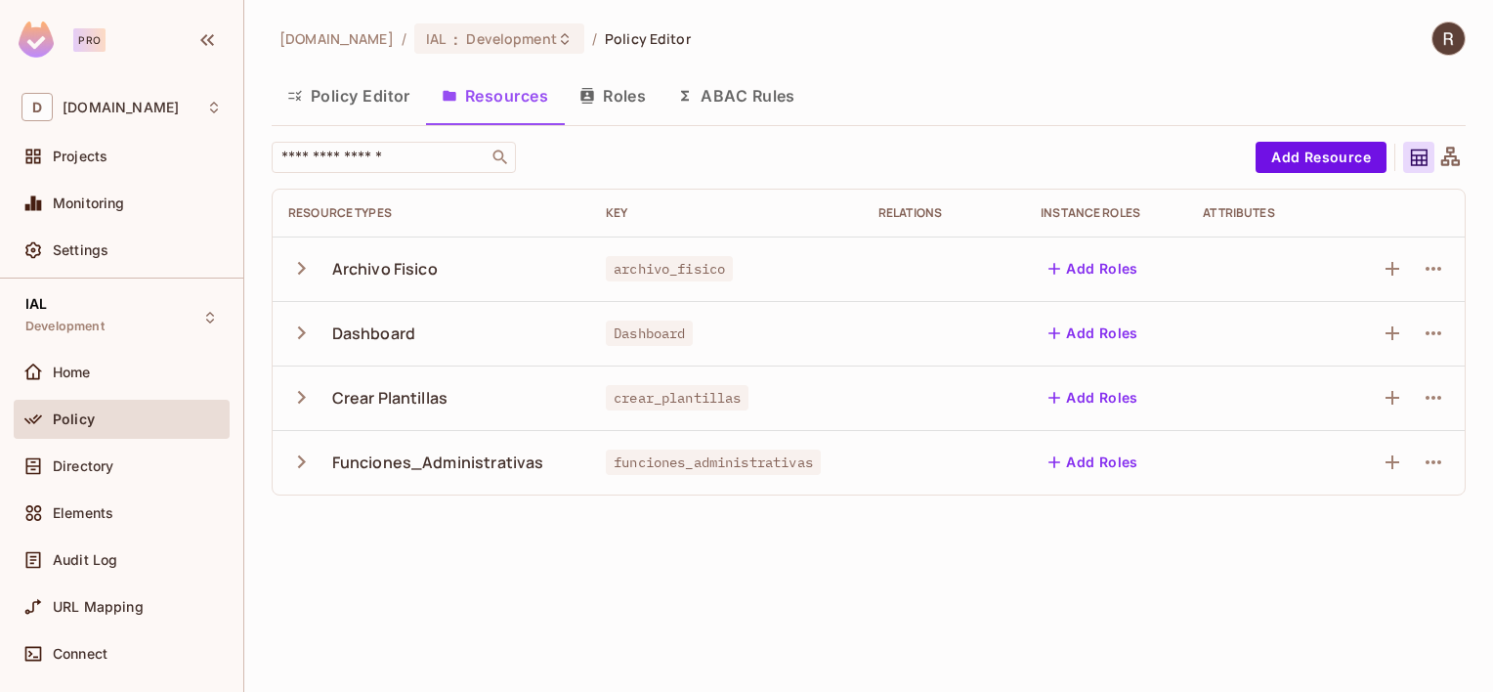
click at [629, 97] on button "Roles" at bounding box center [613, 95] width 98 height 49
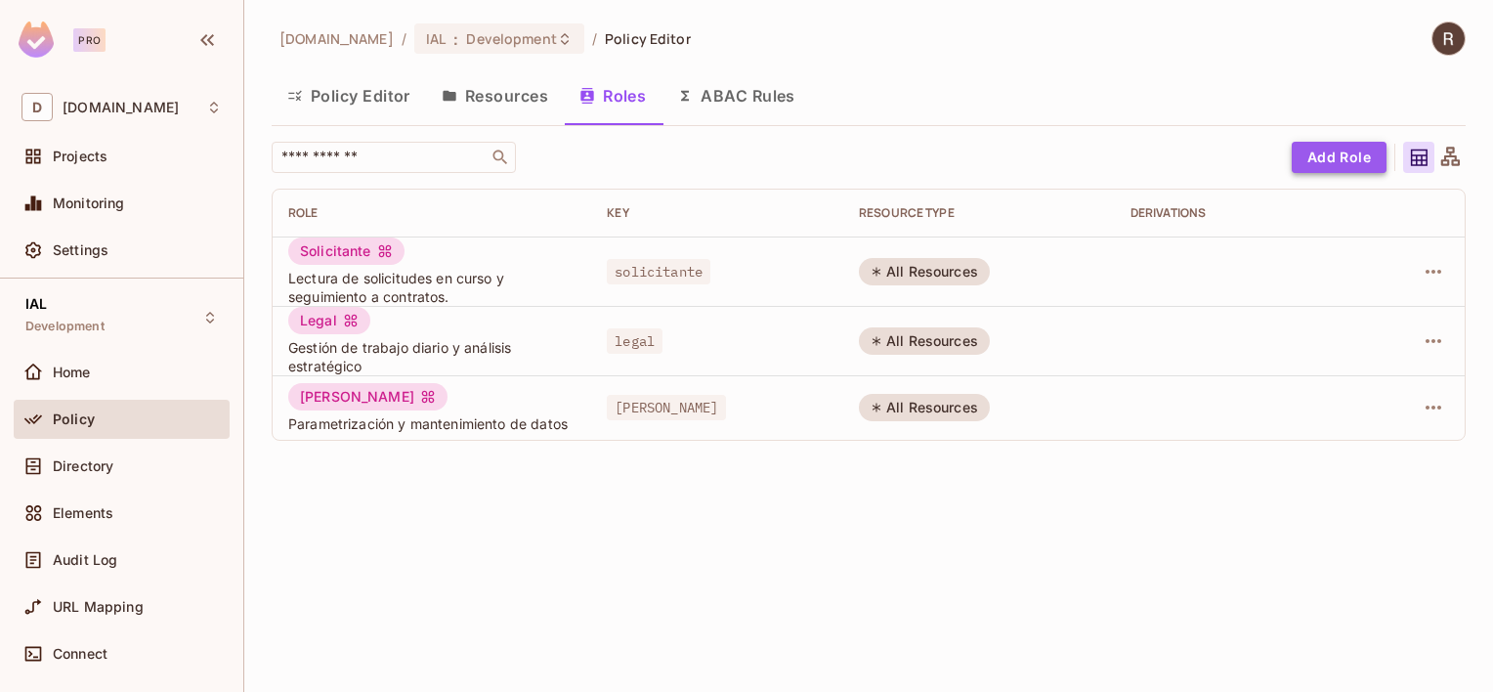
click at [1353, 154] on button "Add Role" at bounding box center [1338, 157] width 95 height 31
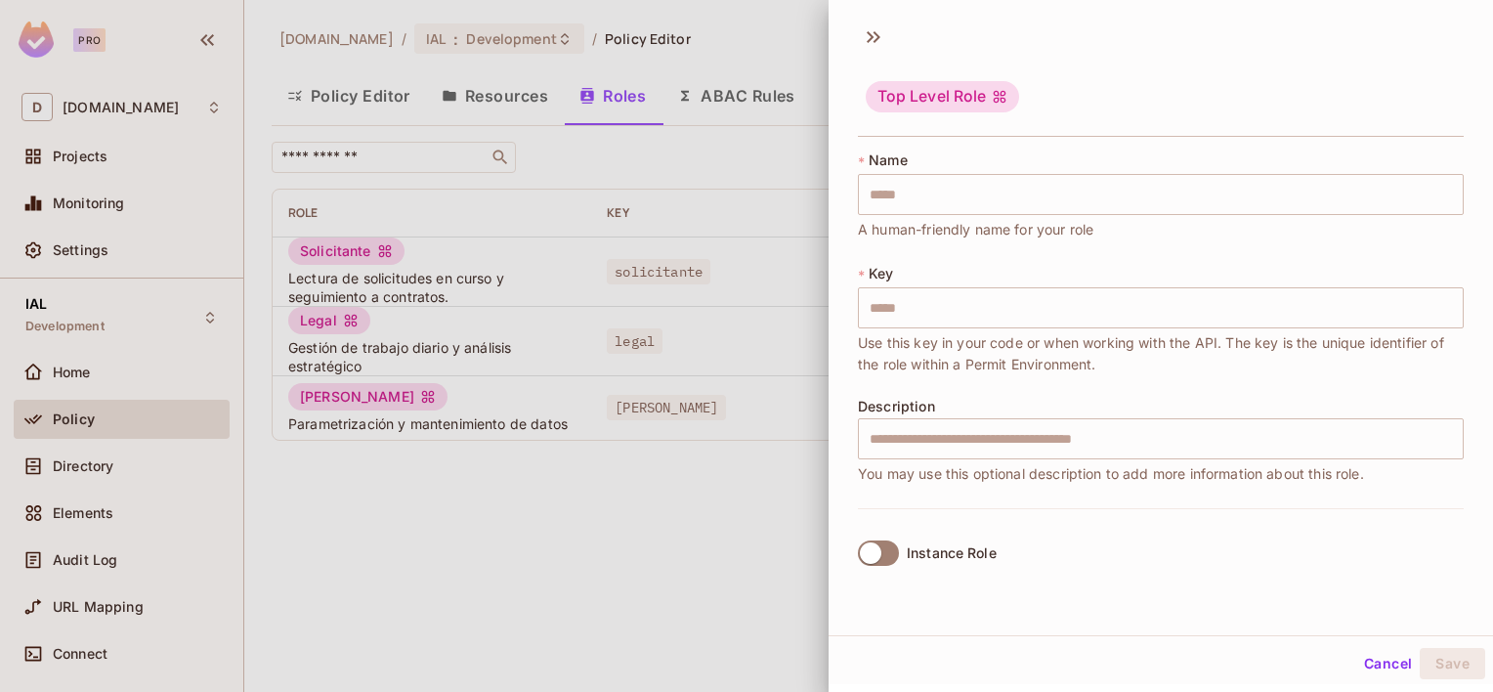
click at [1364, 659] on button "Cancel" at bounding box center [1387, 663] width 63 height 31
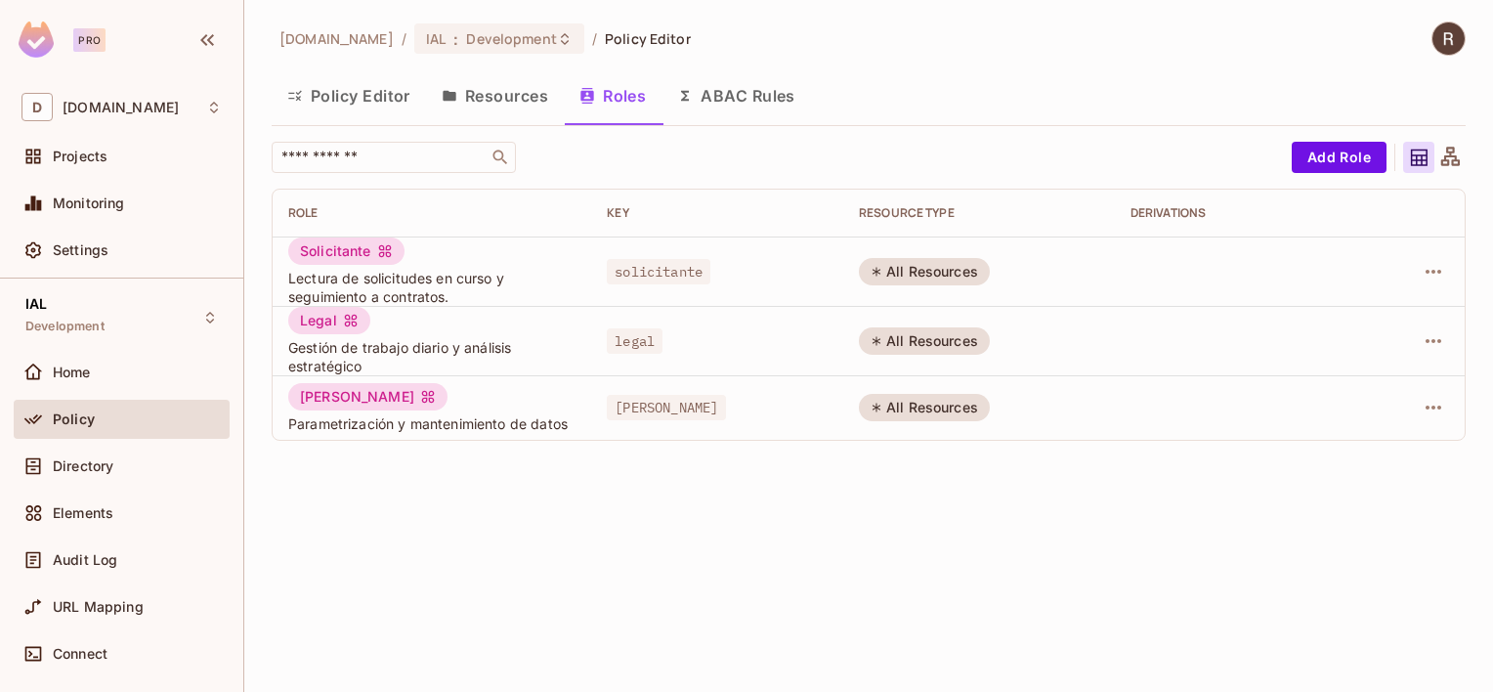
click at [503, 102] on button "Resources" at bounding box center [495, 95] width 138 height 49
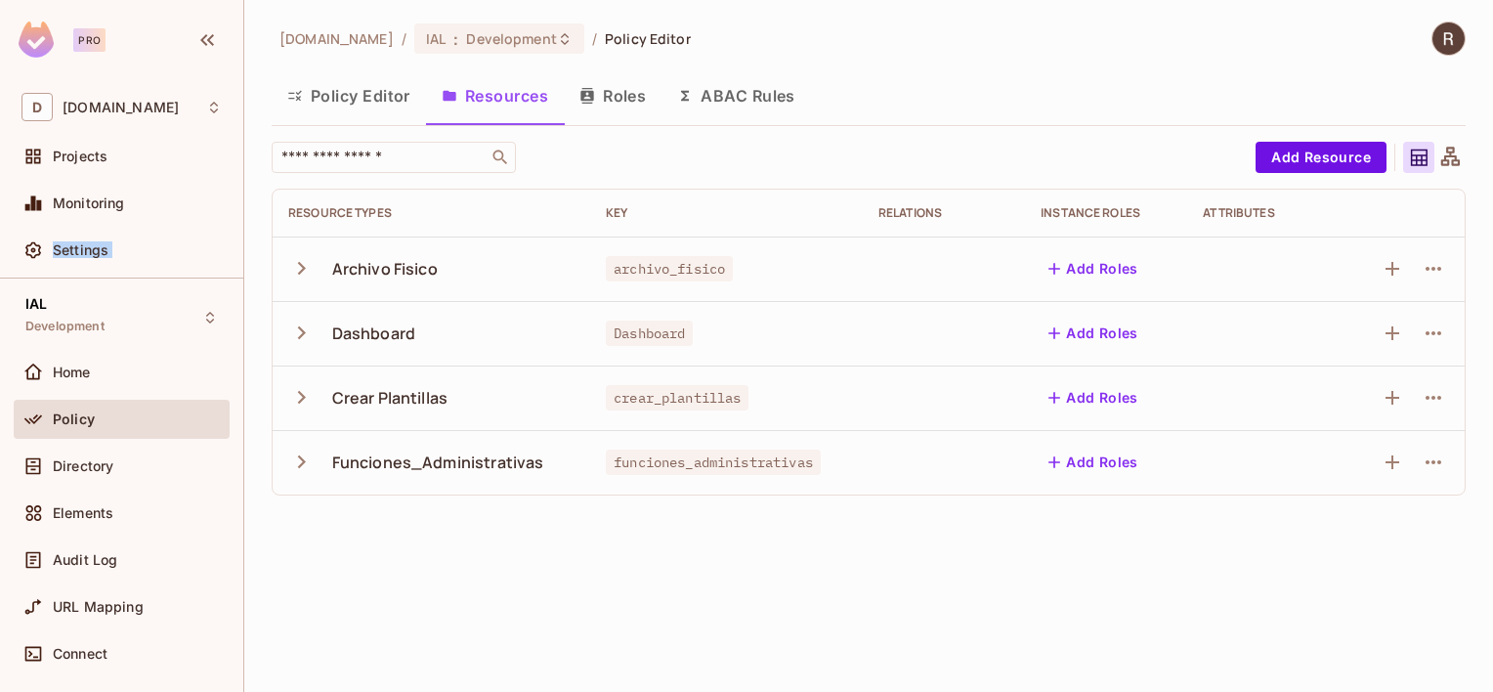
drag, startPoint x: -1, startPoint y: 280, endPoint x: 8, endPoint y: 252, distance: 29.7
click at [8, 252] on div "Pro D deacero.com Projects Monitoring Settings IAL Development Home Policy Dire…" at bounding box center [121, 346] width 243 height 692
click at [595, 94] on icon "button" at bounding box center [587, 96] width 16 height 16
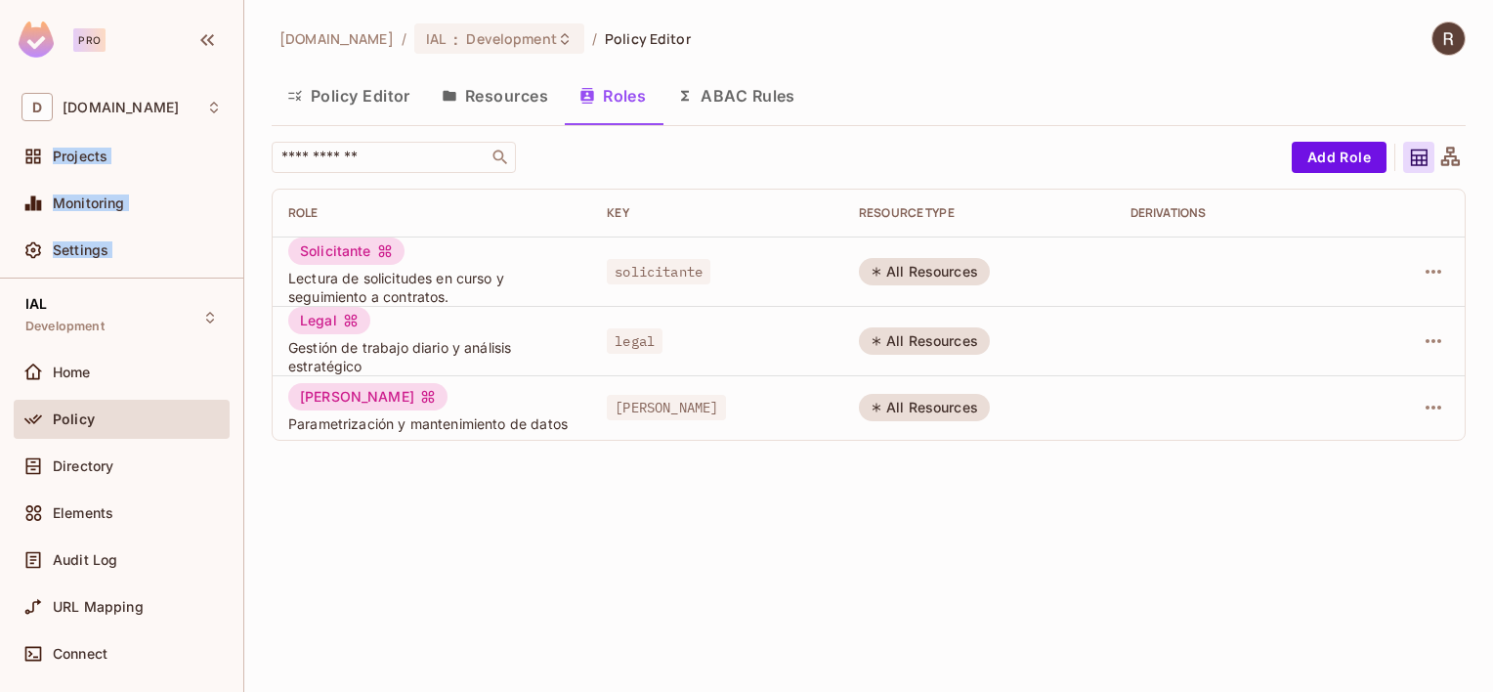
click at [507, 98] on button "Resources" at bounding box center [495, 95] width 138 height 49
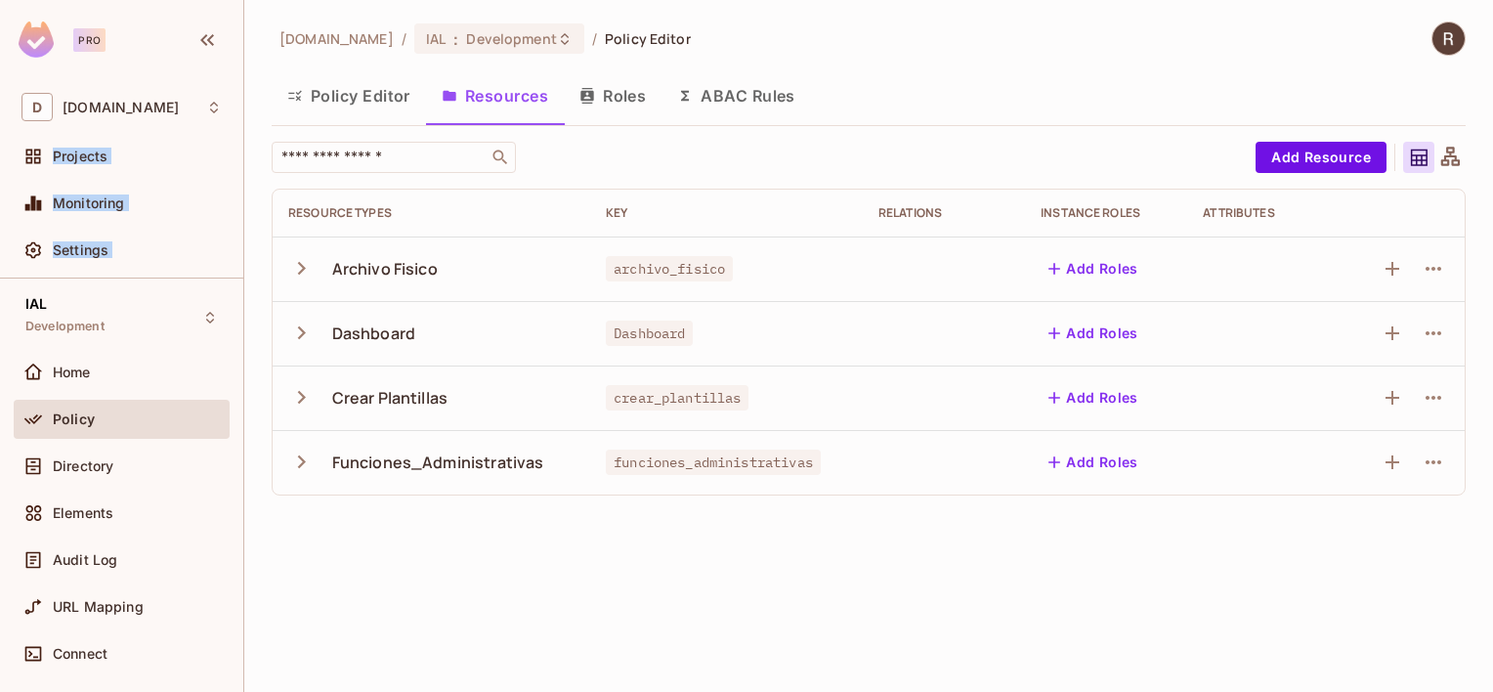
click at [616, 93] on button "Roles" at bounding box center [613, 95] width 98 height 49
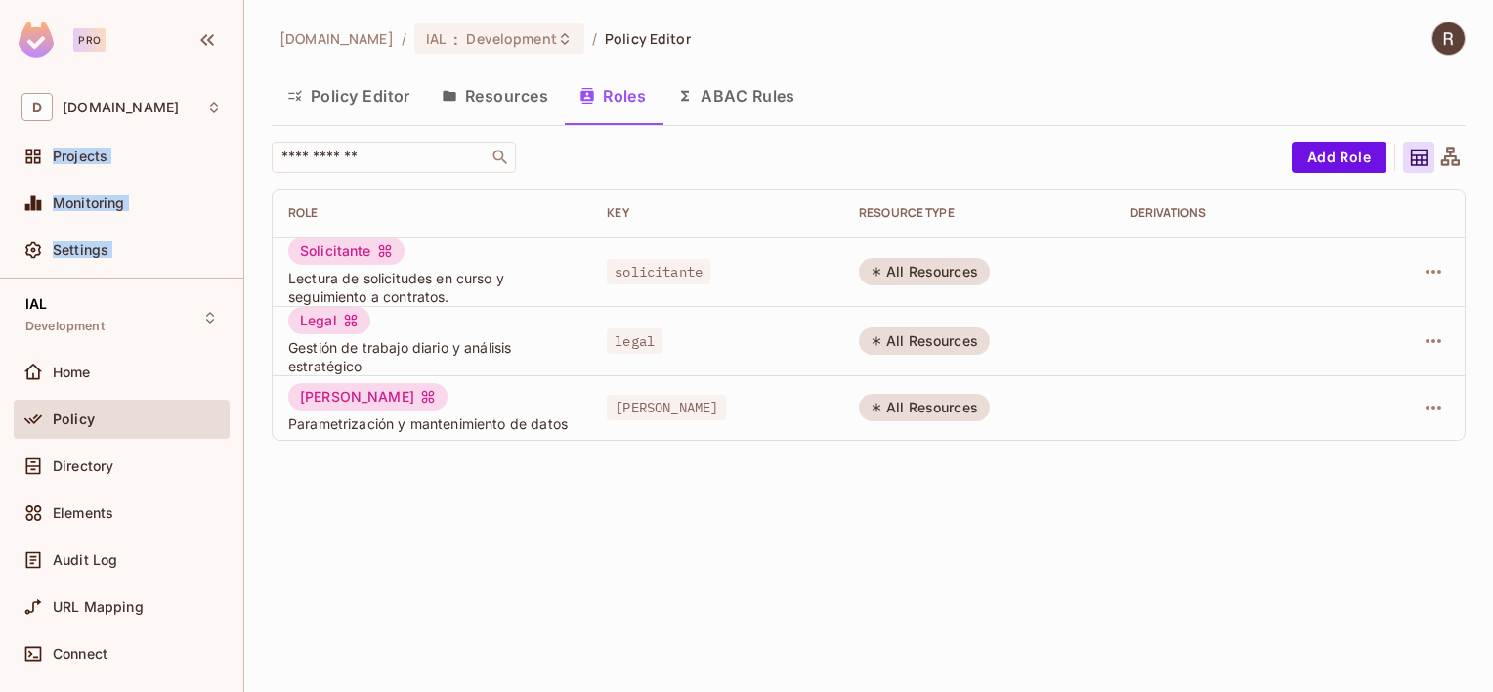
click at [512, 93] on button "Resources" at bounding box center [495, 95] width 138 height 49
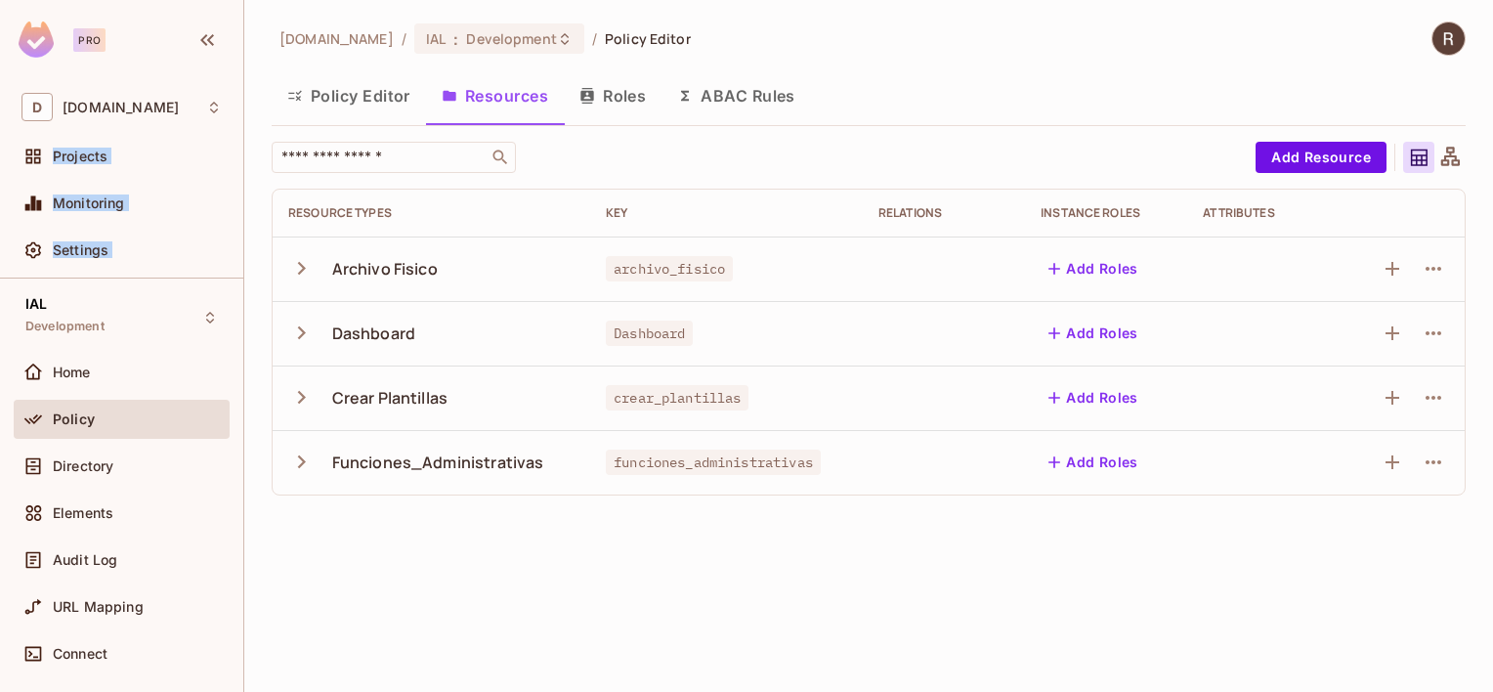
click at [352, 100] on button "Policy Editor" at bounding box center [349, 95] width 154 height 49
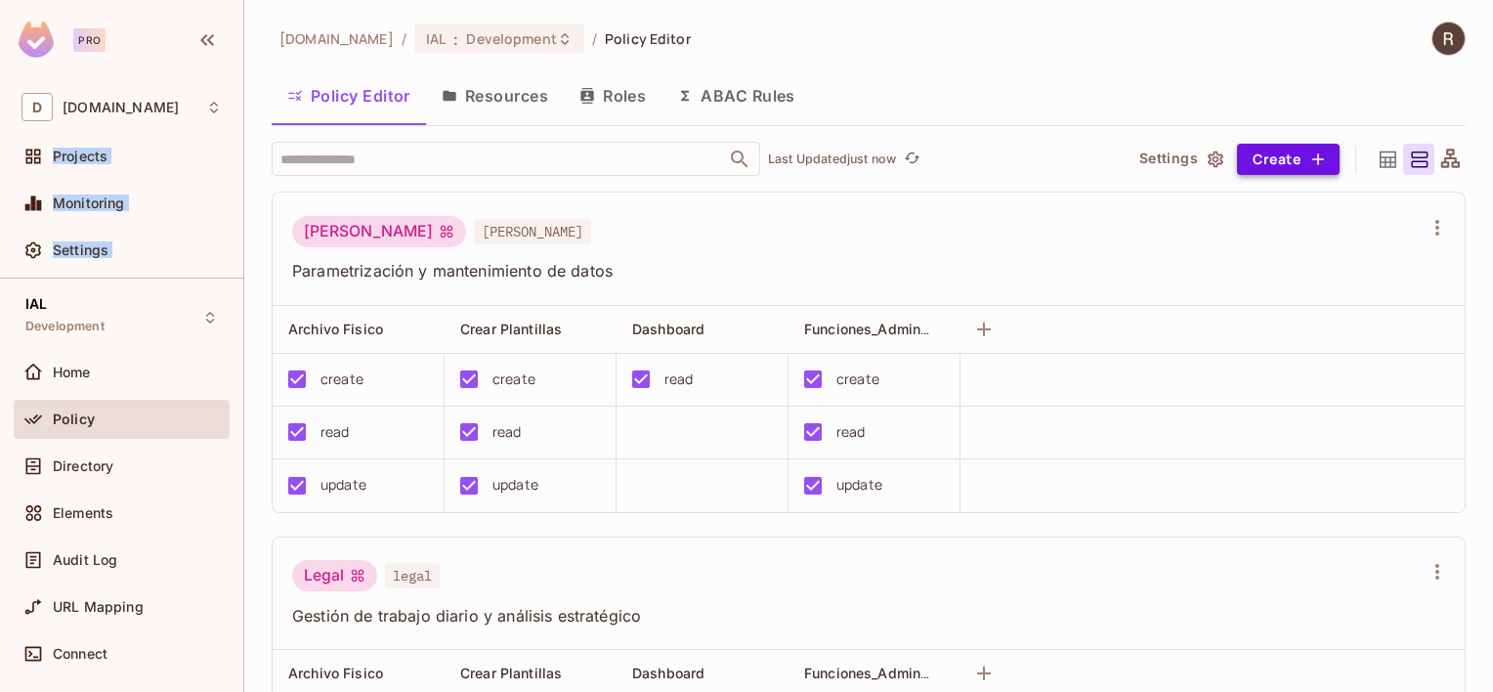
click at [1249, 157] on button "Create" at bounding box center [1288, 159] width 103 height 31
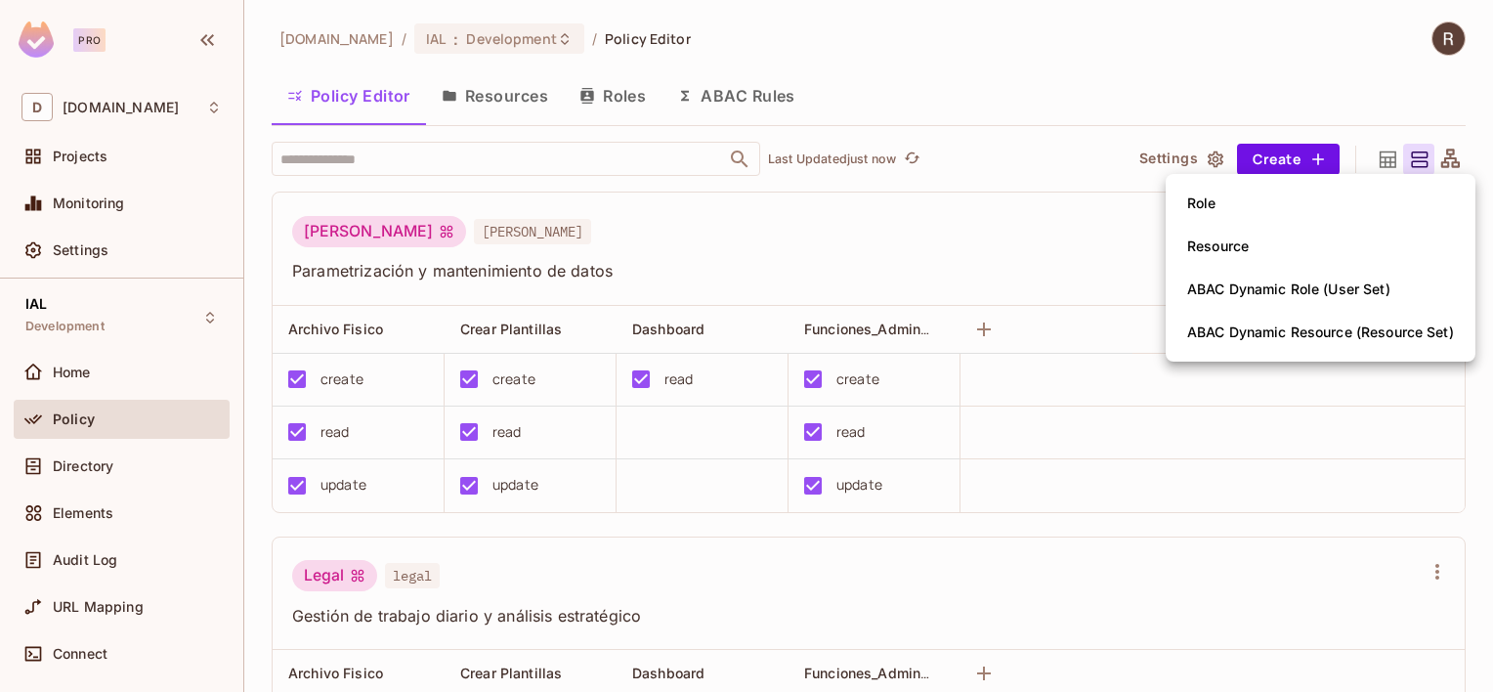
click at [1145, 161] on div at bounding box center [746, 346] width 1493 height 692
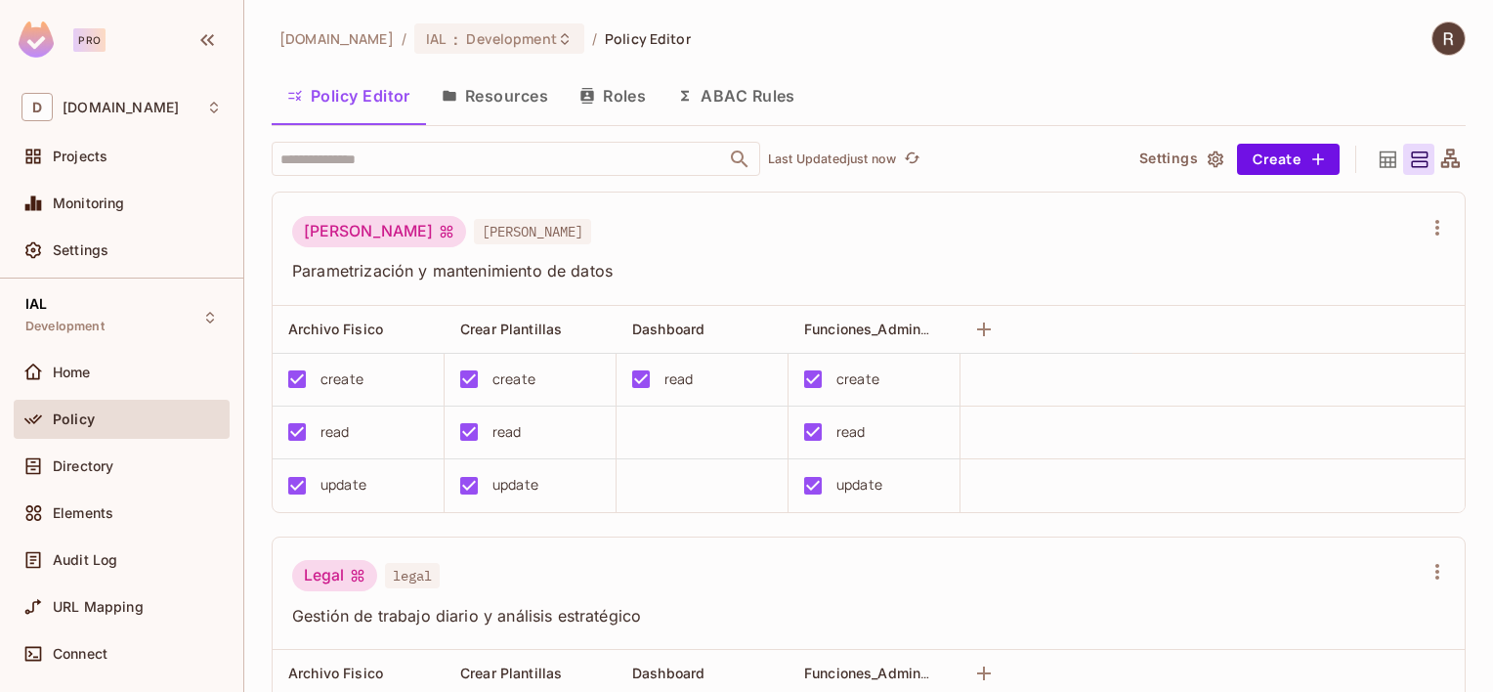
click at [1166, 158] on button "Settings" at bounding box center [1180, 159] width 98 height 31
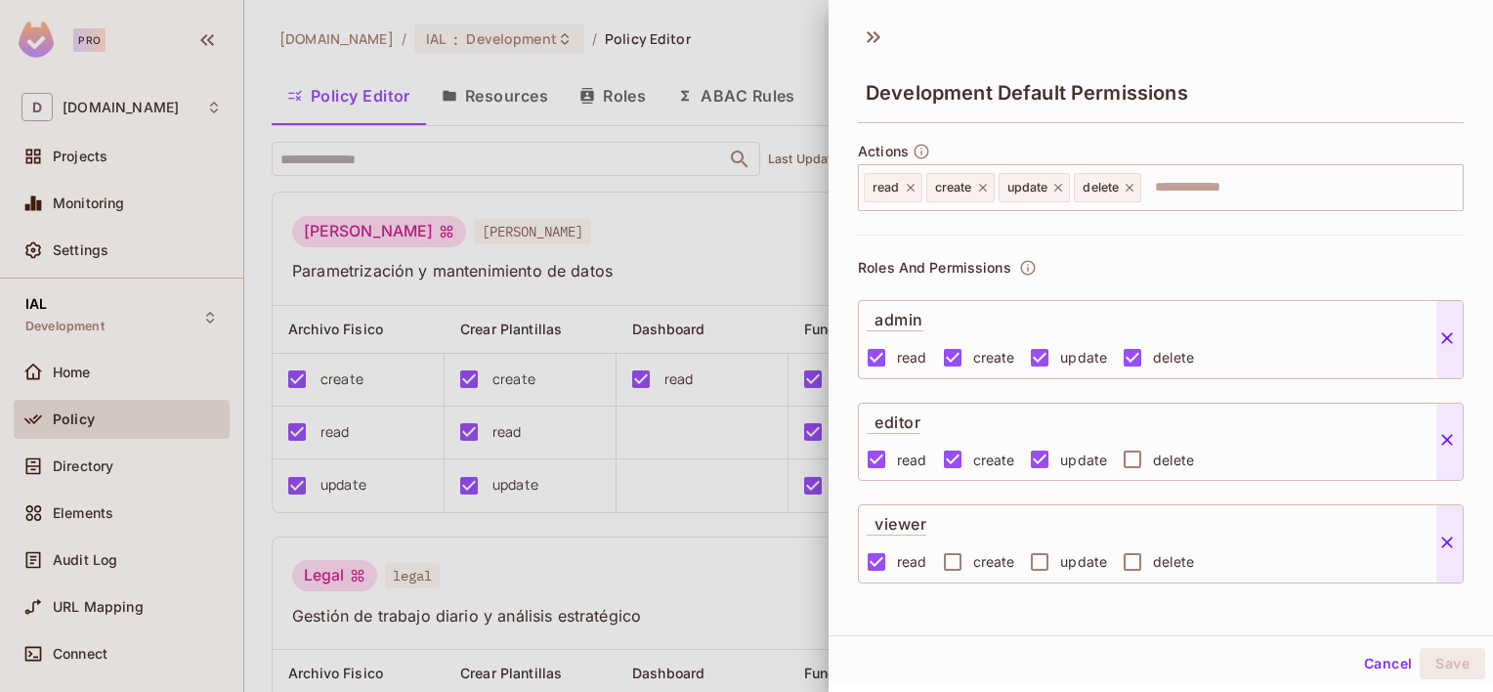
click at [697, 254] on div at bounding box center [746, 346] width 1493 height 692
